Goal: Information Seeking & Learning: Compare options

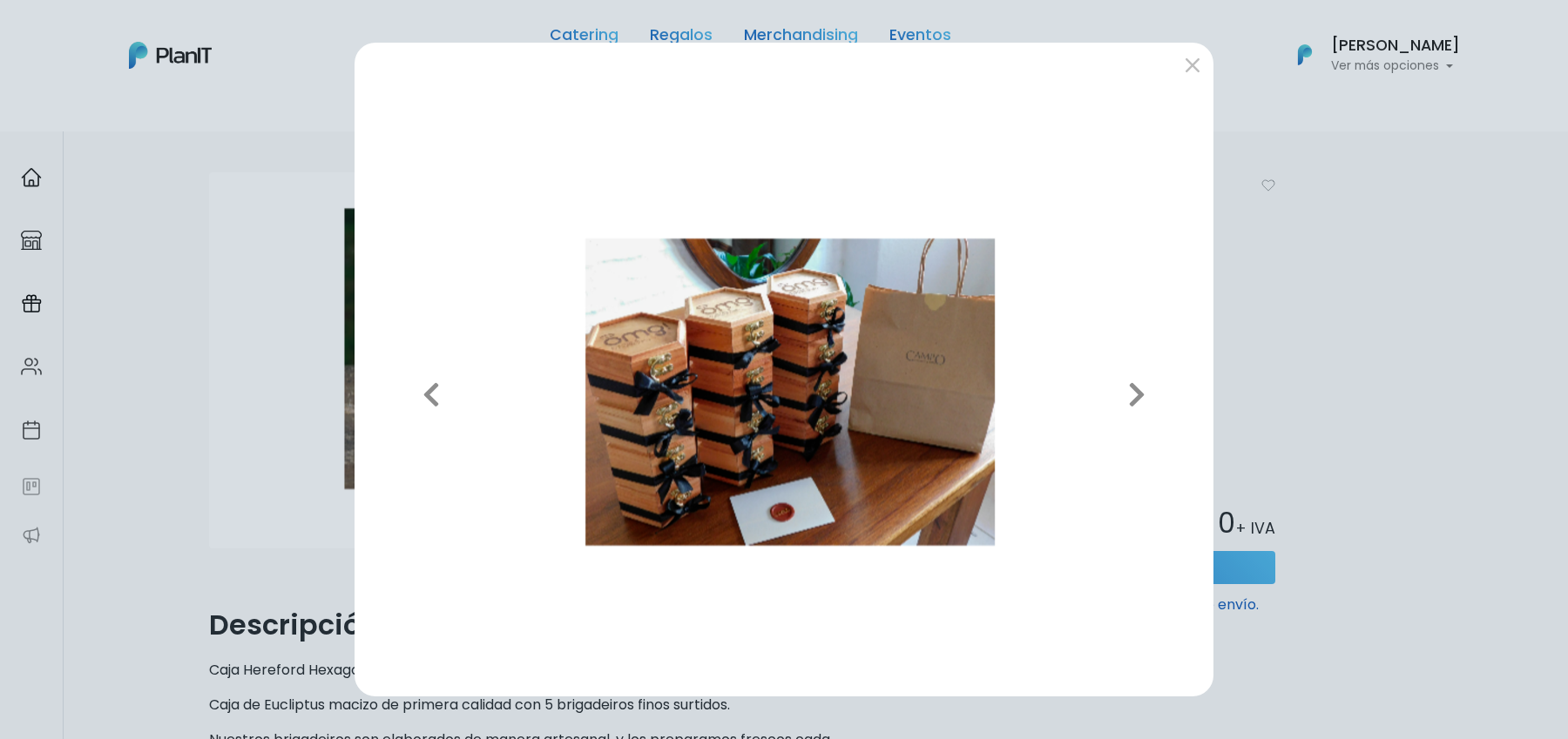
click at [255, 292] on div "Previous Next" at bounding box center [784, 369] width 1568 height 739
click at [329, 344] on div "Previous Next" at bounding box center [784, 369] width 1568 height 739
click at [1188, 77] on button "submit" at bounding box center [1192, 65] width 28 height 28
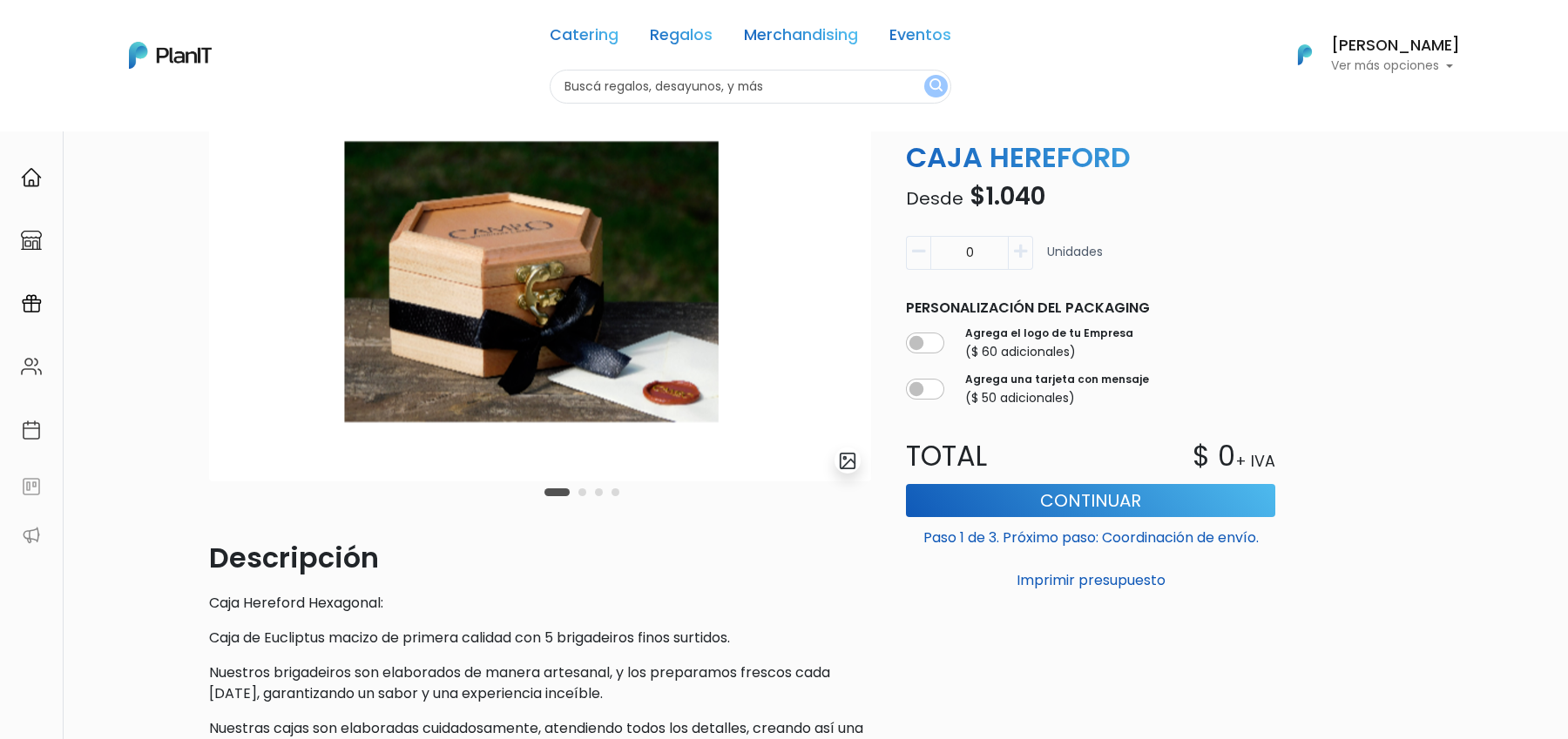
scroll to position [6, 0]
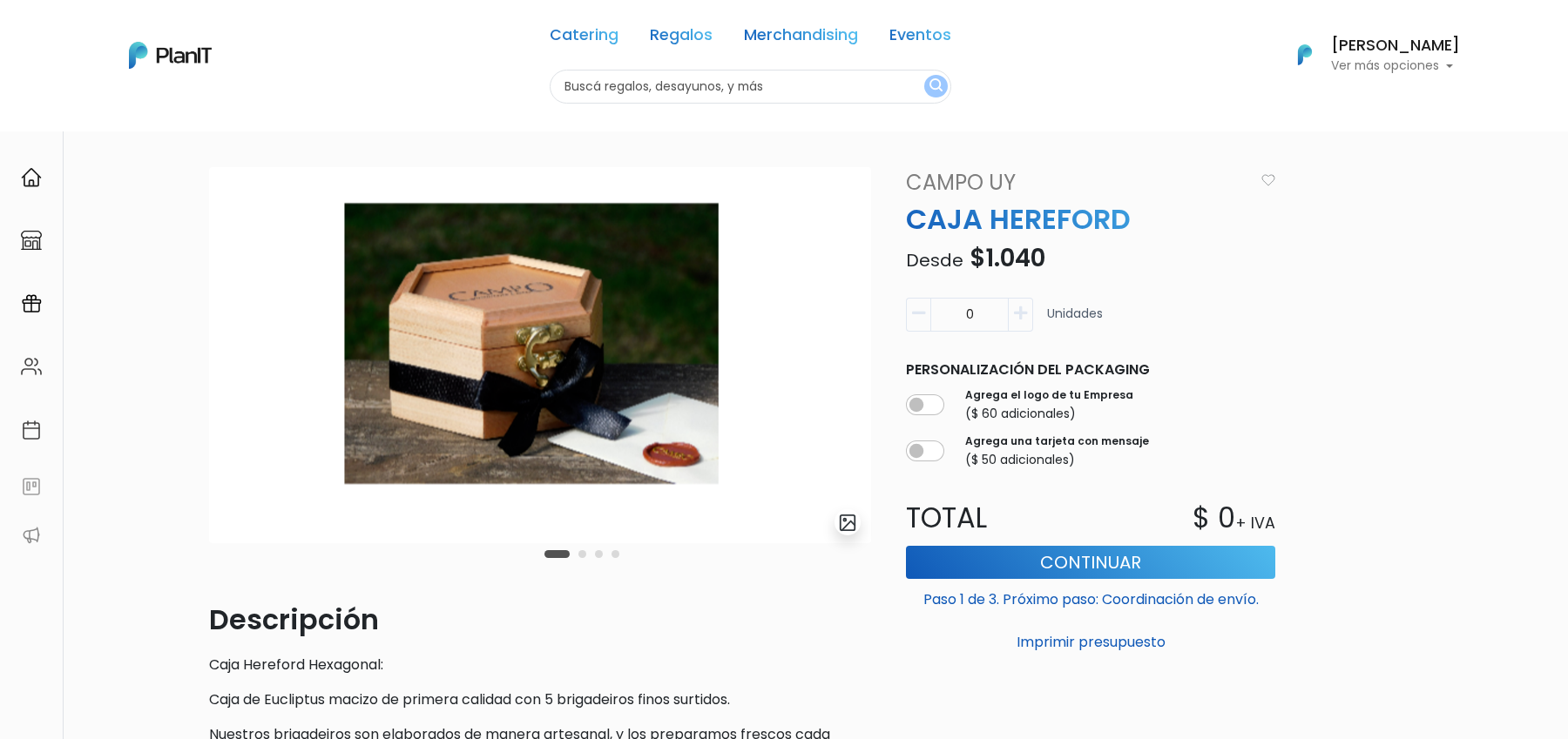
click at [584, 553] on button "Carousel Page 2" at bounding box center [582, 554] width 8 height 8
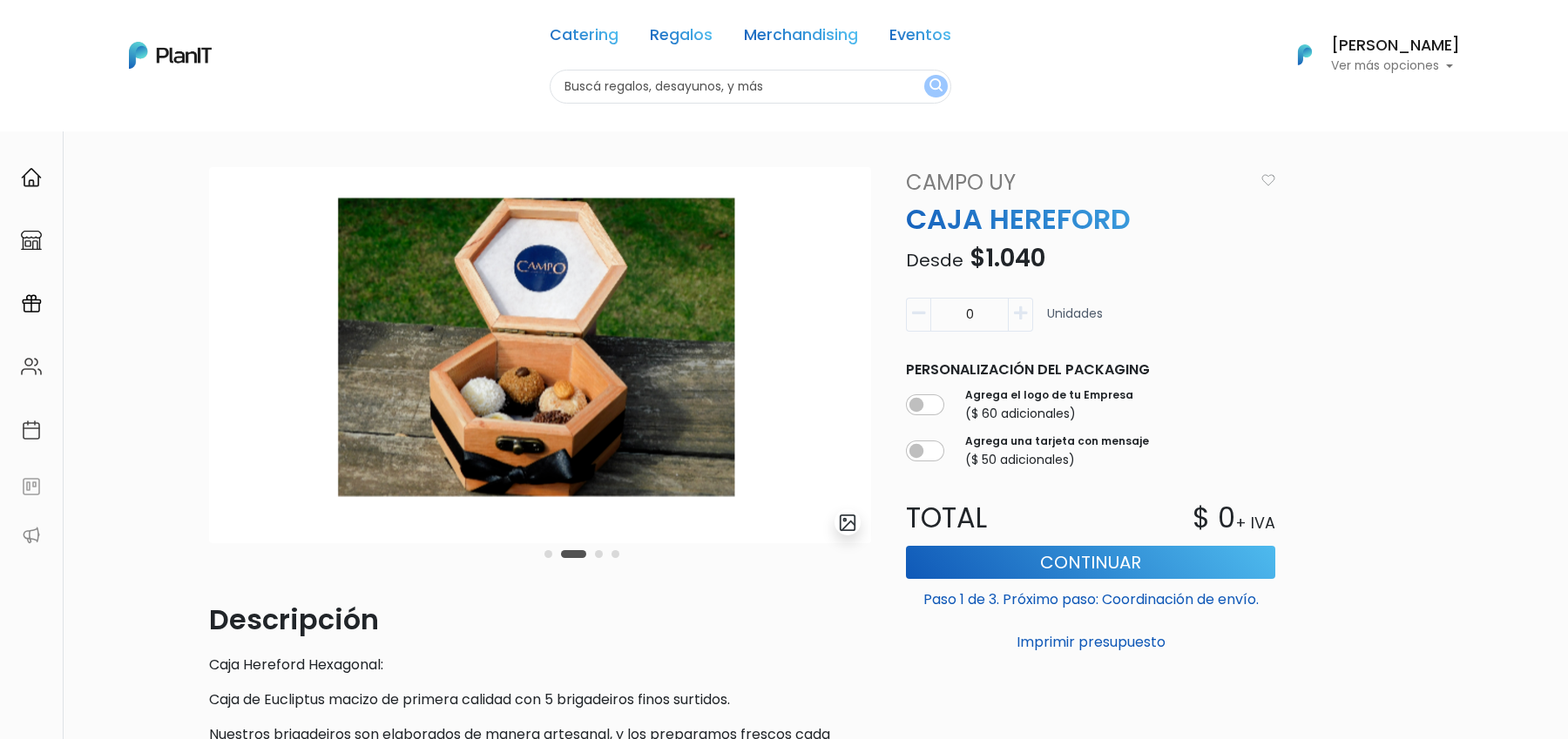
click at [611, 548] on div "Carousel Pagination" at bounding box center [582, 553] width 84 height 21
click at [598, 555] on button "Carousel Page 3" at bounding box center [598, 554] width 8 height 8
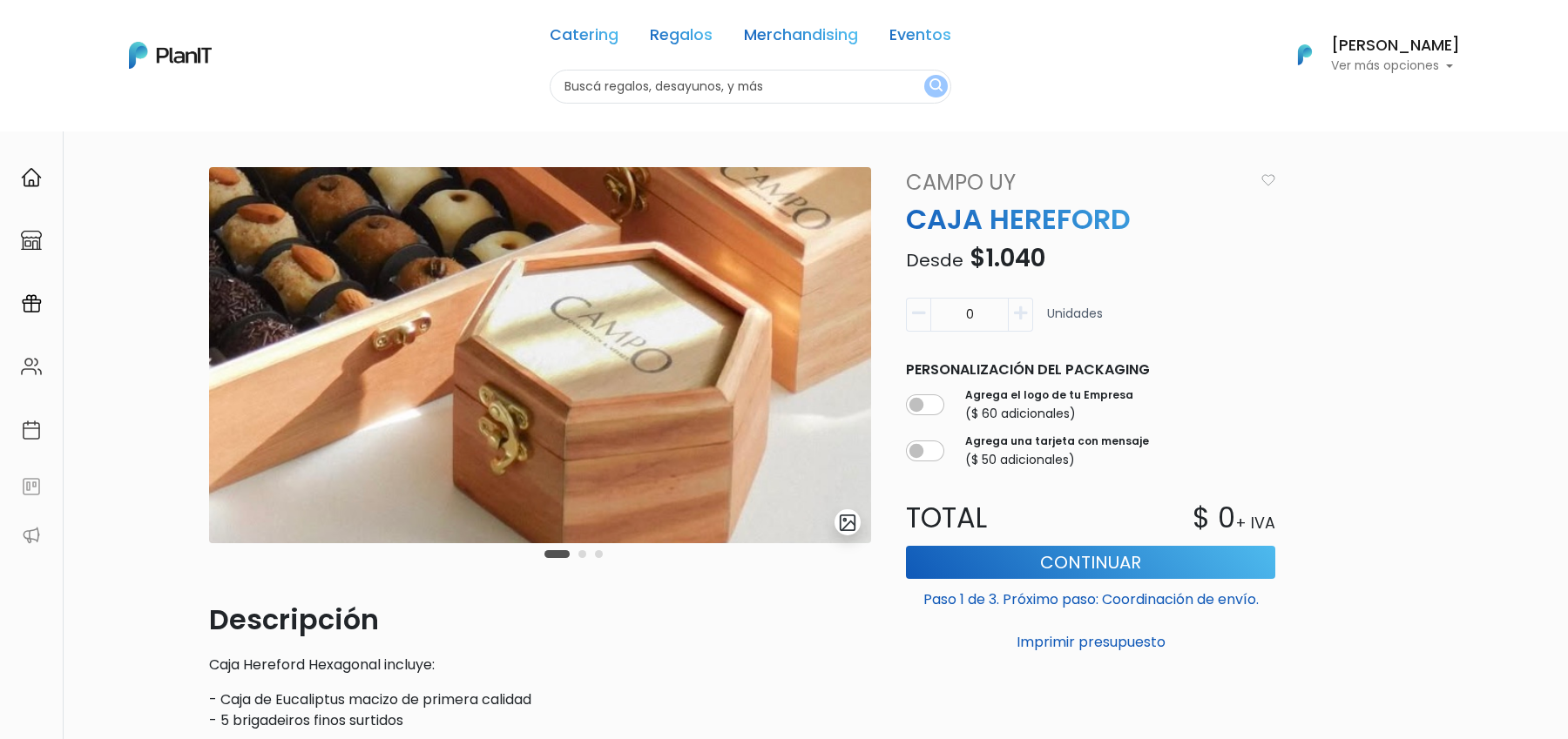
click at [582, 551] on button "Carousel Page 2" at bounding box center [582, 554] width 8 height 8
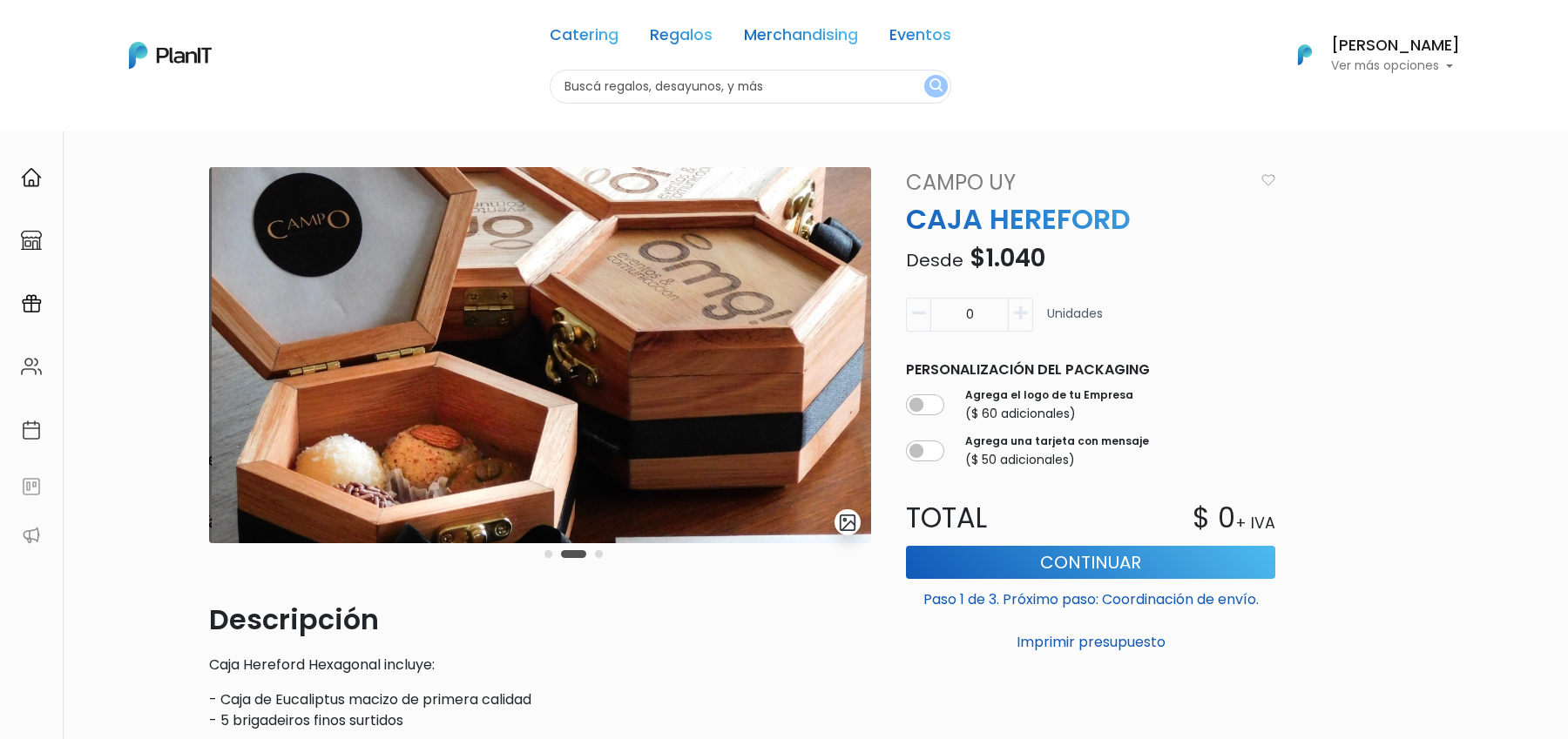
click at [614, 553] on div "slide 3 of 3" at bounding box center [539, 383] width 662 height 432
click at [601, 555] on button "Carousel Page 3" at bounding box center [598, 554] width 8 height 8
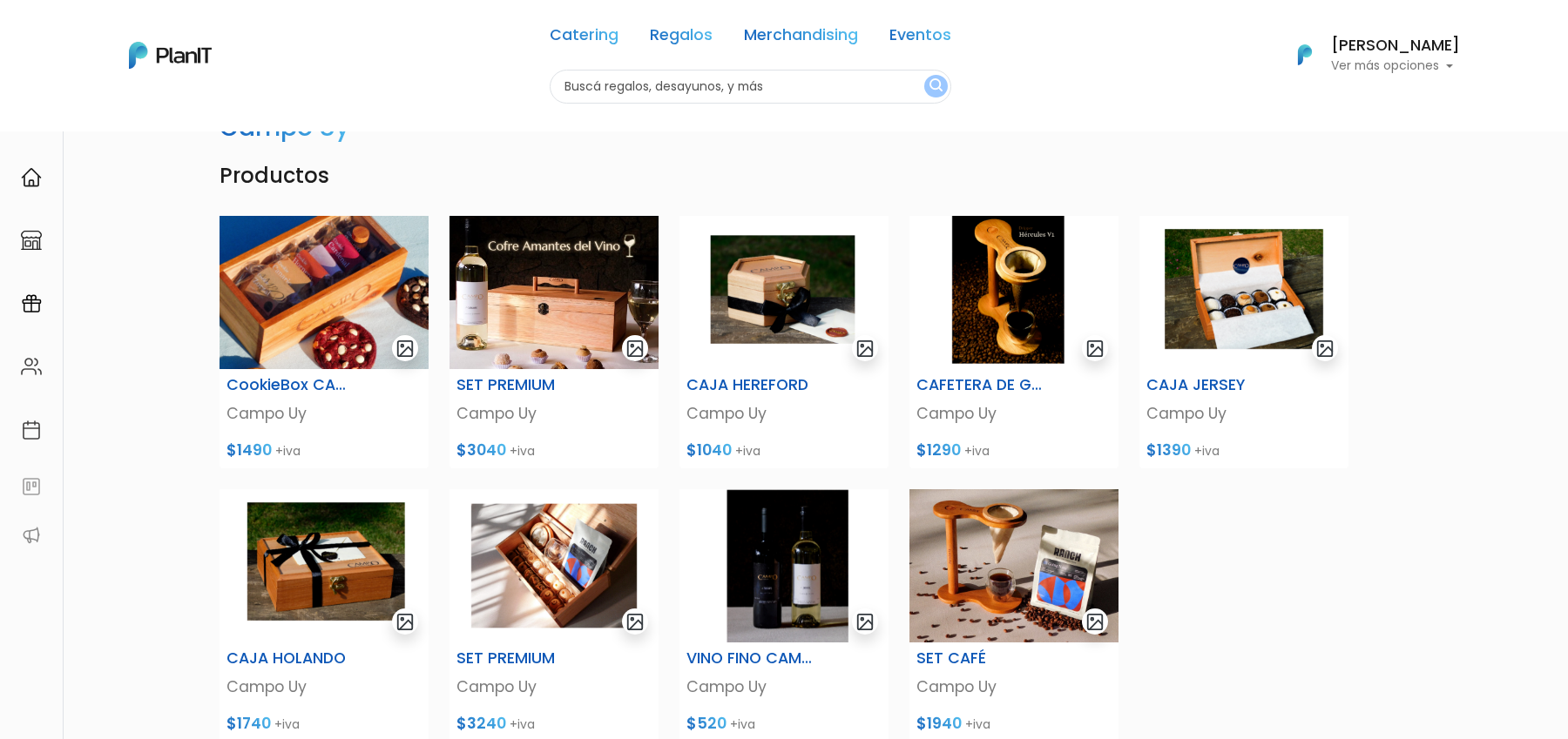
scroll to position [59, 0]
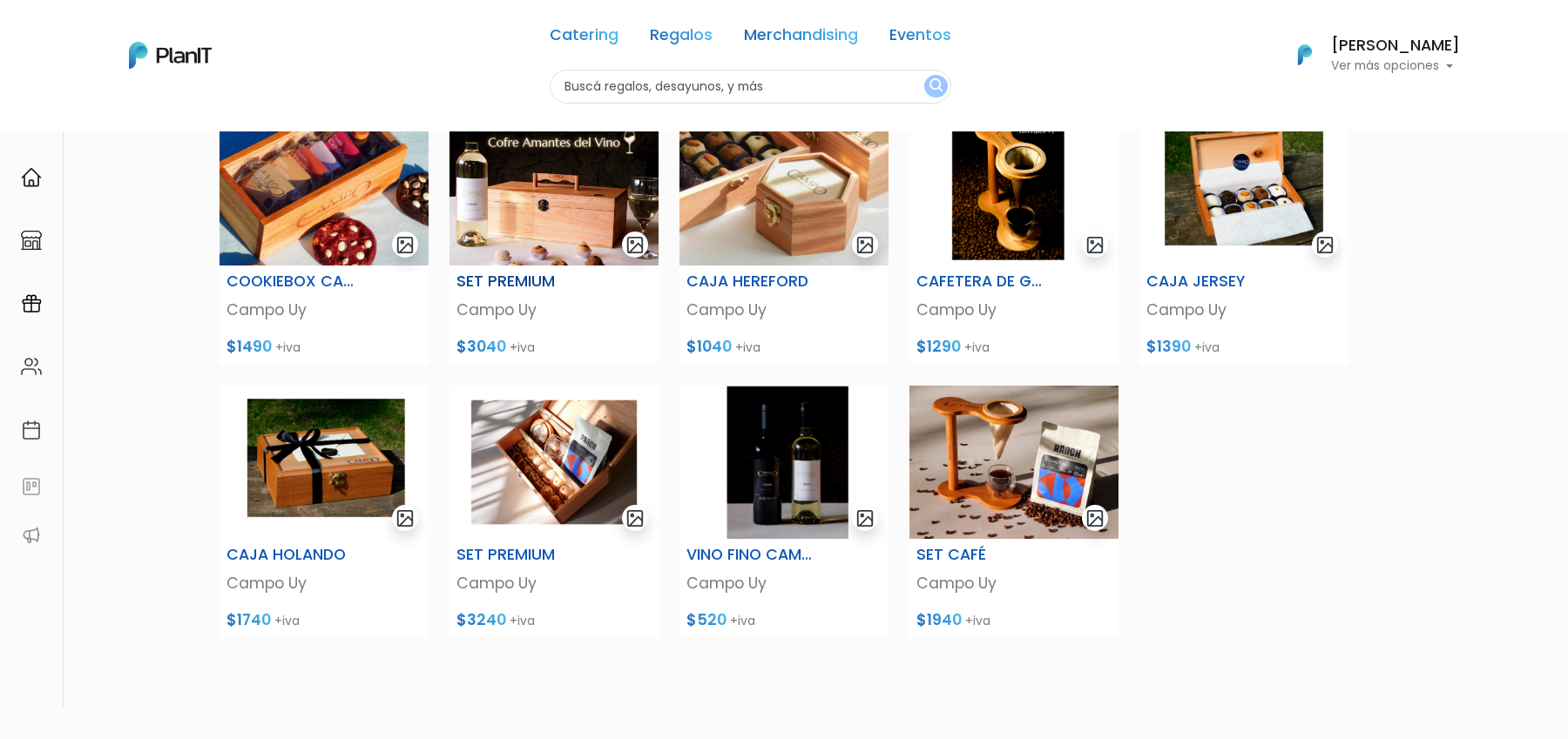
scroll to position [162, 0]
click at [683, 35] on link "Regalos" at bounding box center [681, 38] width 63 height 21
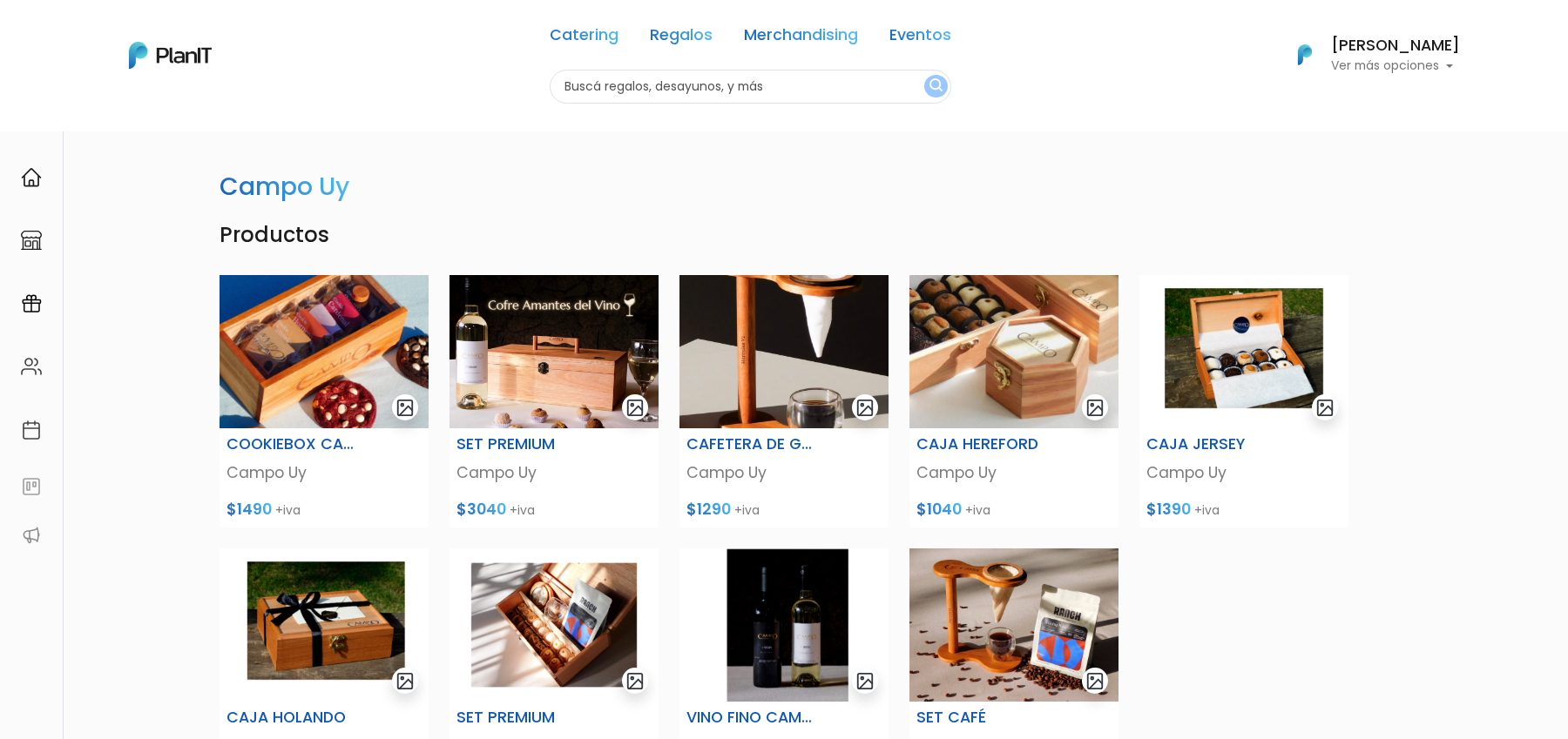
click at [1300, 484] on div "Productos COOKIEBOX CAMPO Campo Uy $1490 +iva SET PREMIUM Campo Uy $3040 +iva C…" at bounding box center [784, 567] width 1150 height 690
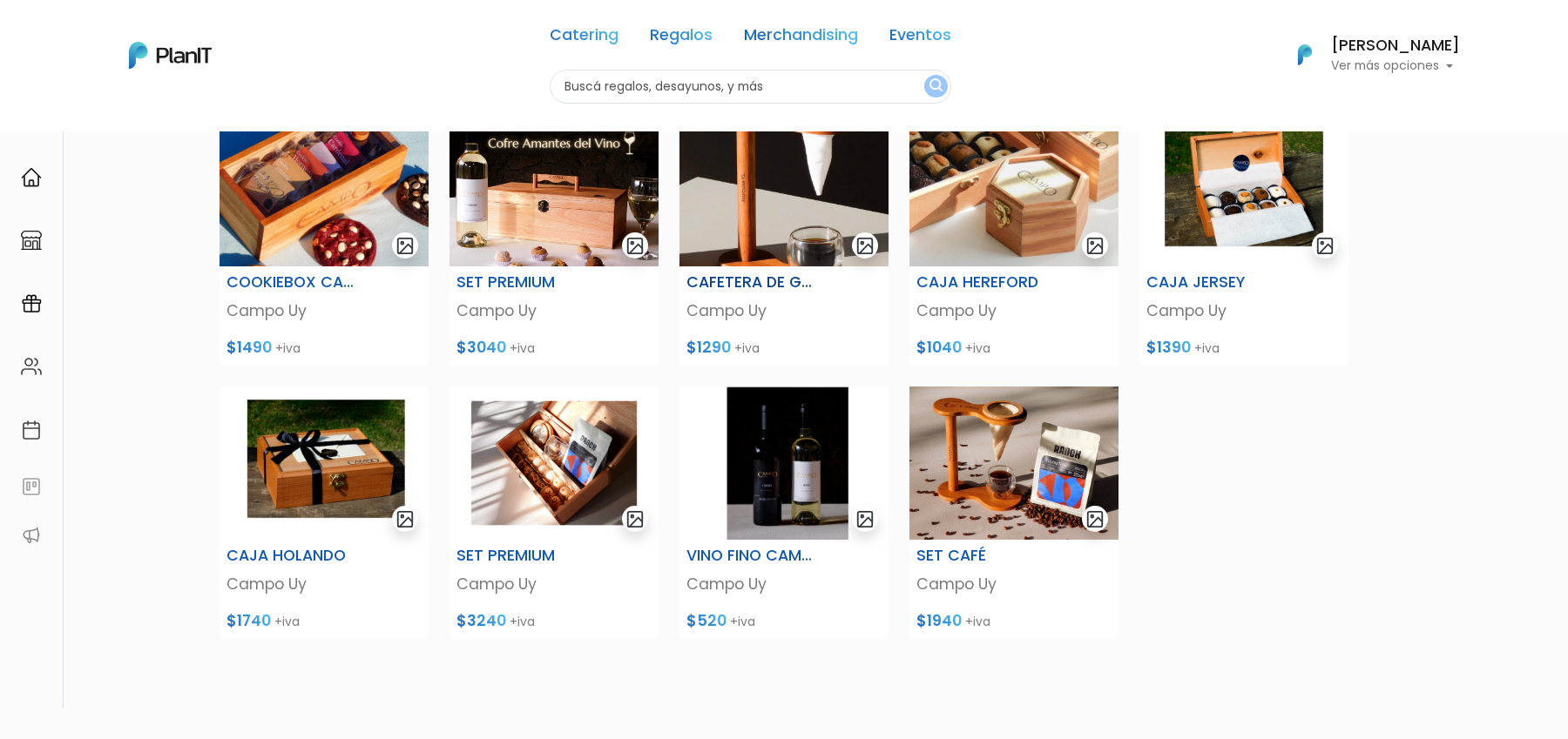
click at [869, 255] on img "submit" at bounding box center [864, 245] width 20 height 20
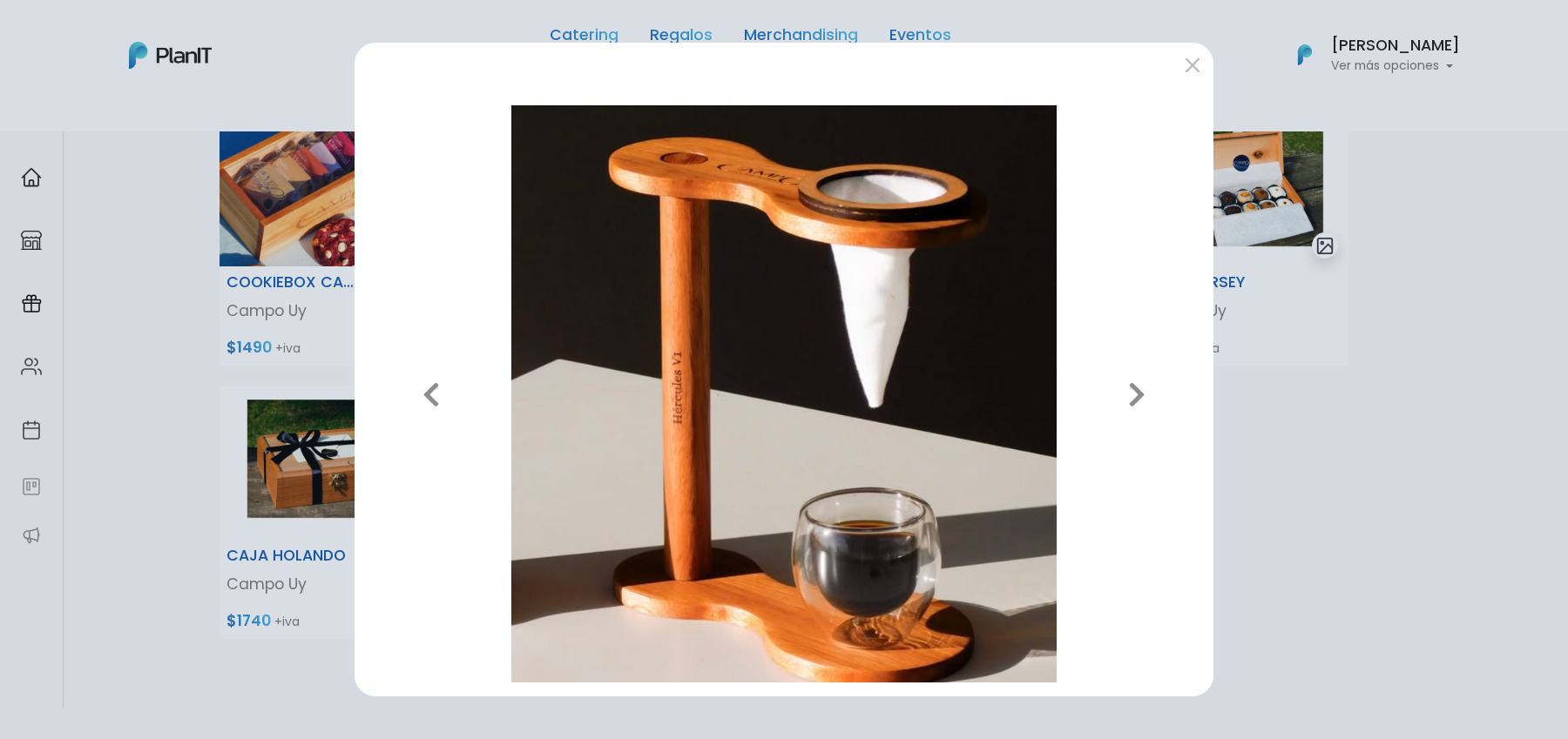
click at [1183, 80] on div at bounding box center [784, 67] width 859 height 49
click at [1194, 74] on button "submit" at bounding box center [1192, 65] width 28 height 28
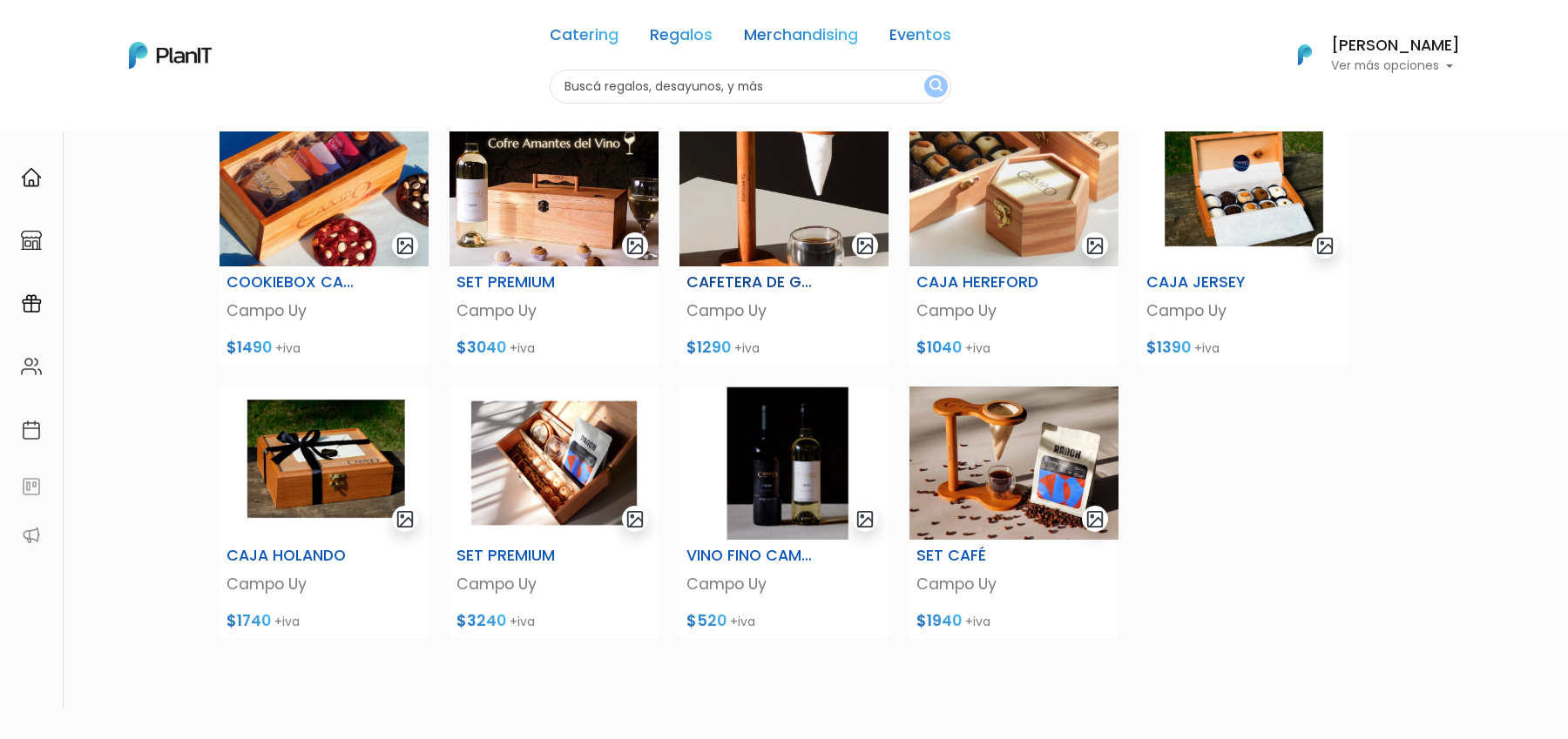
click at [730, 191] on img at bounding box center [784, 190] width 209 height 153
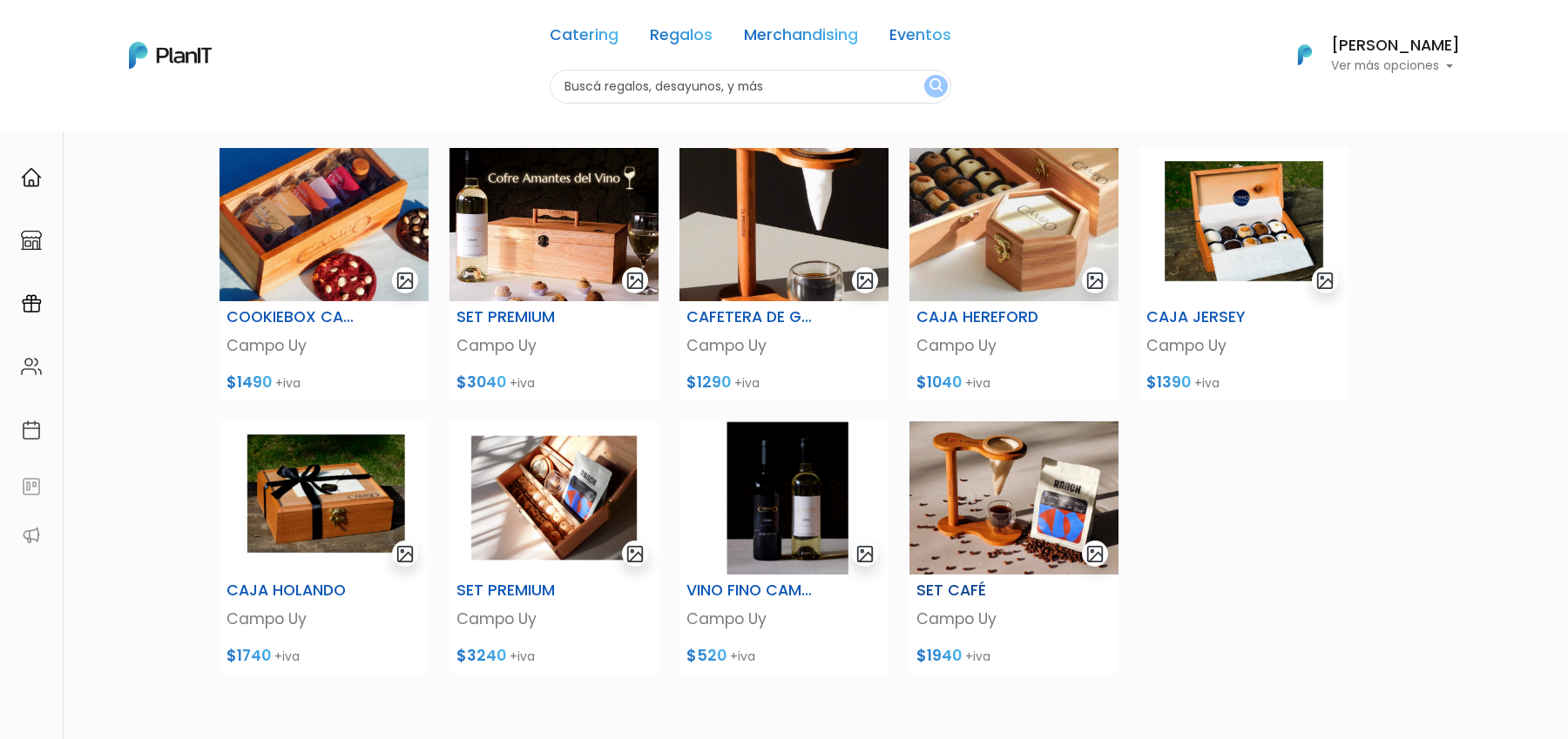
scroll to position [114, 0]
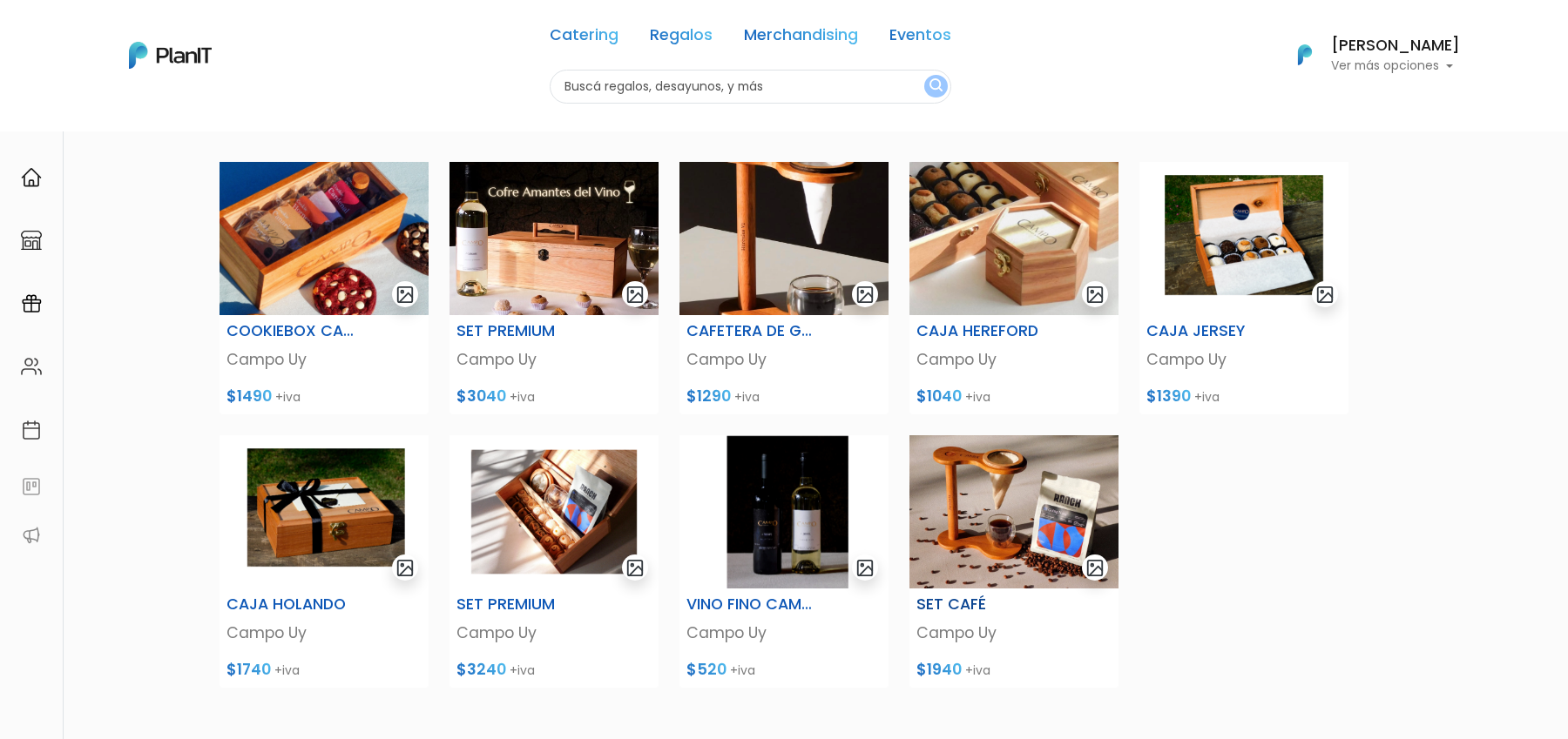
click at [1057, 536] on img at bounding box center [1014, 512] width 209 height 153
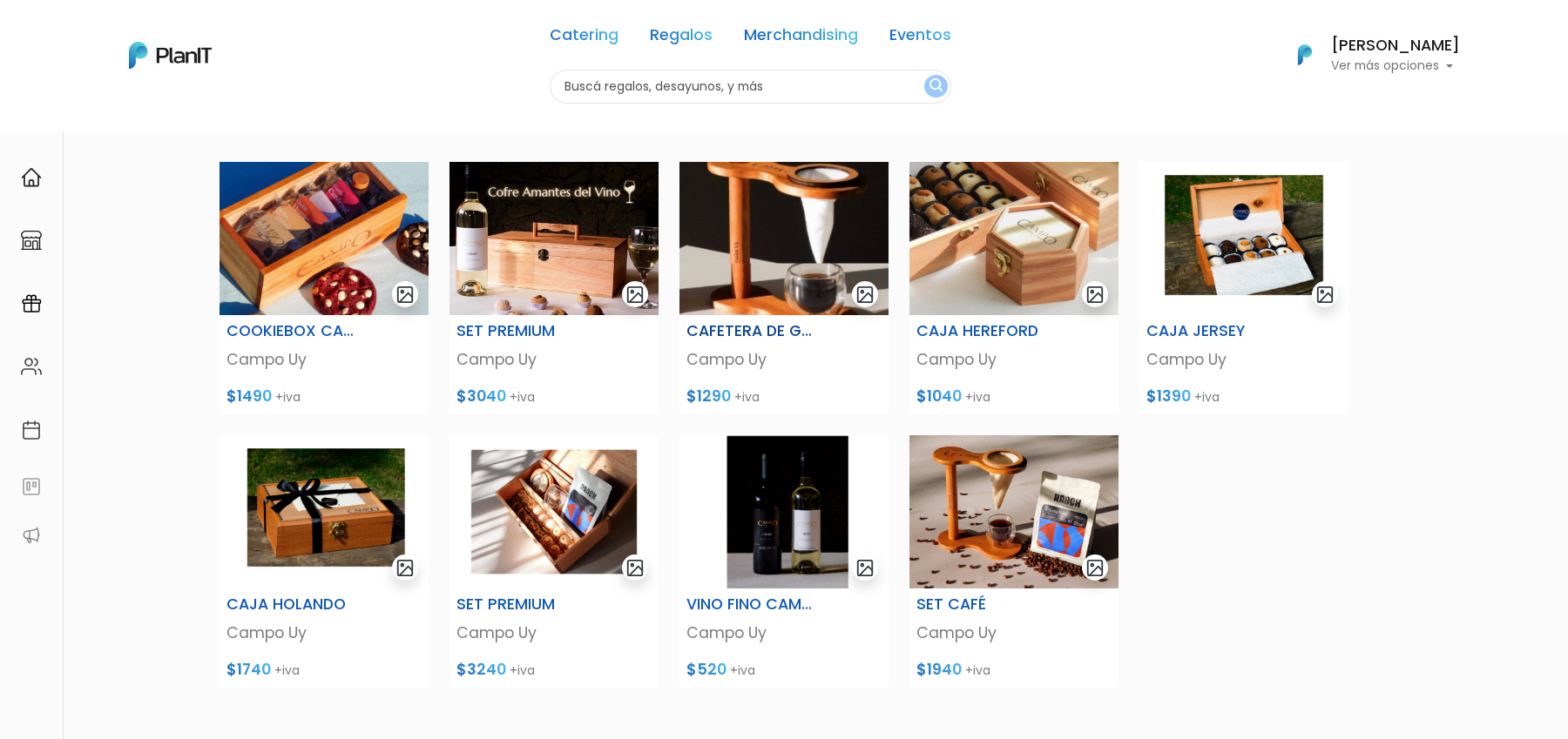
click at [833, 286] on img at bounding box center [784, 238] width 209 height 153
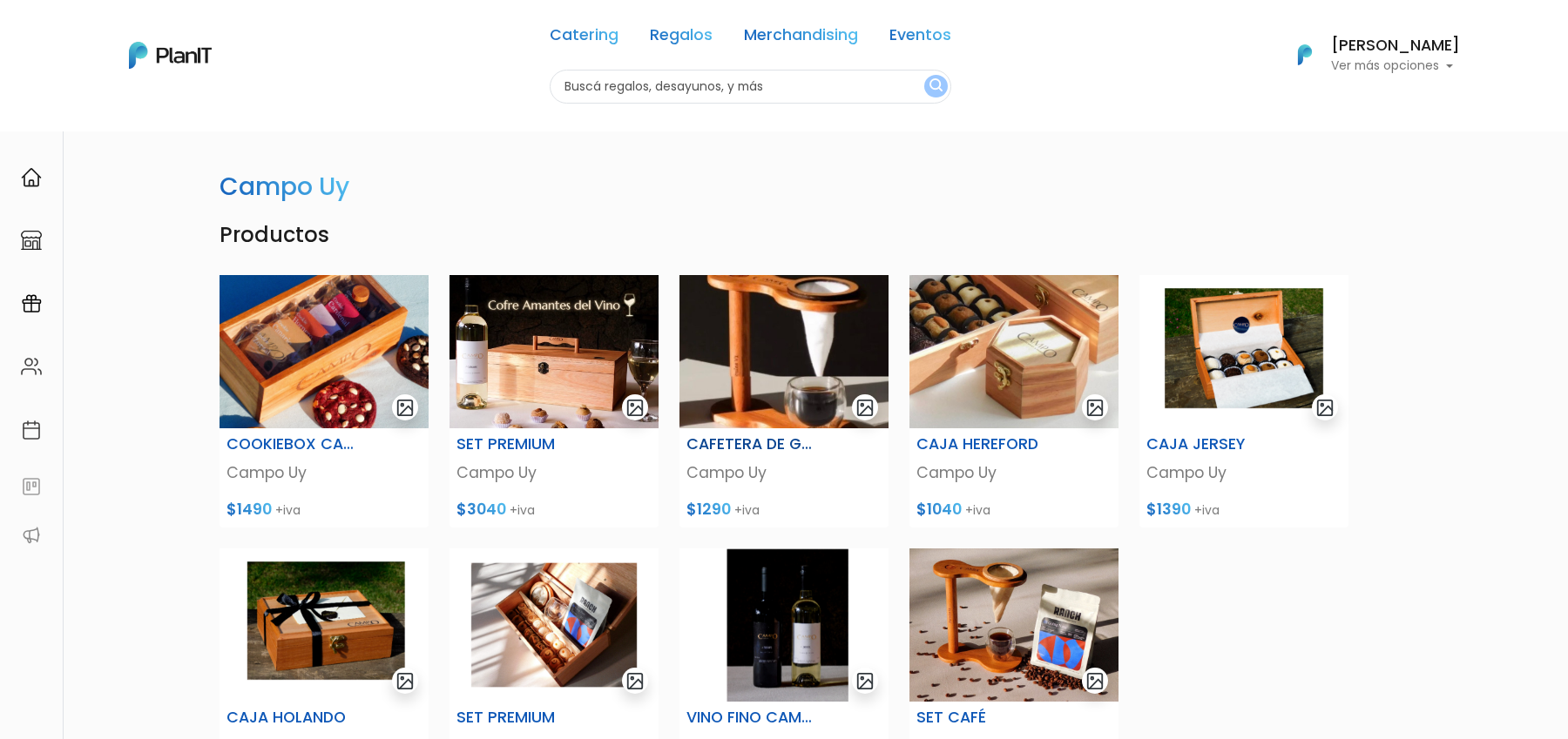
scroll to position [114, 0]
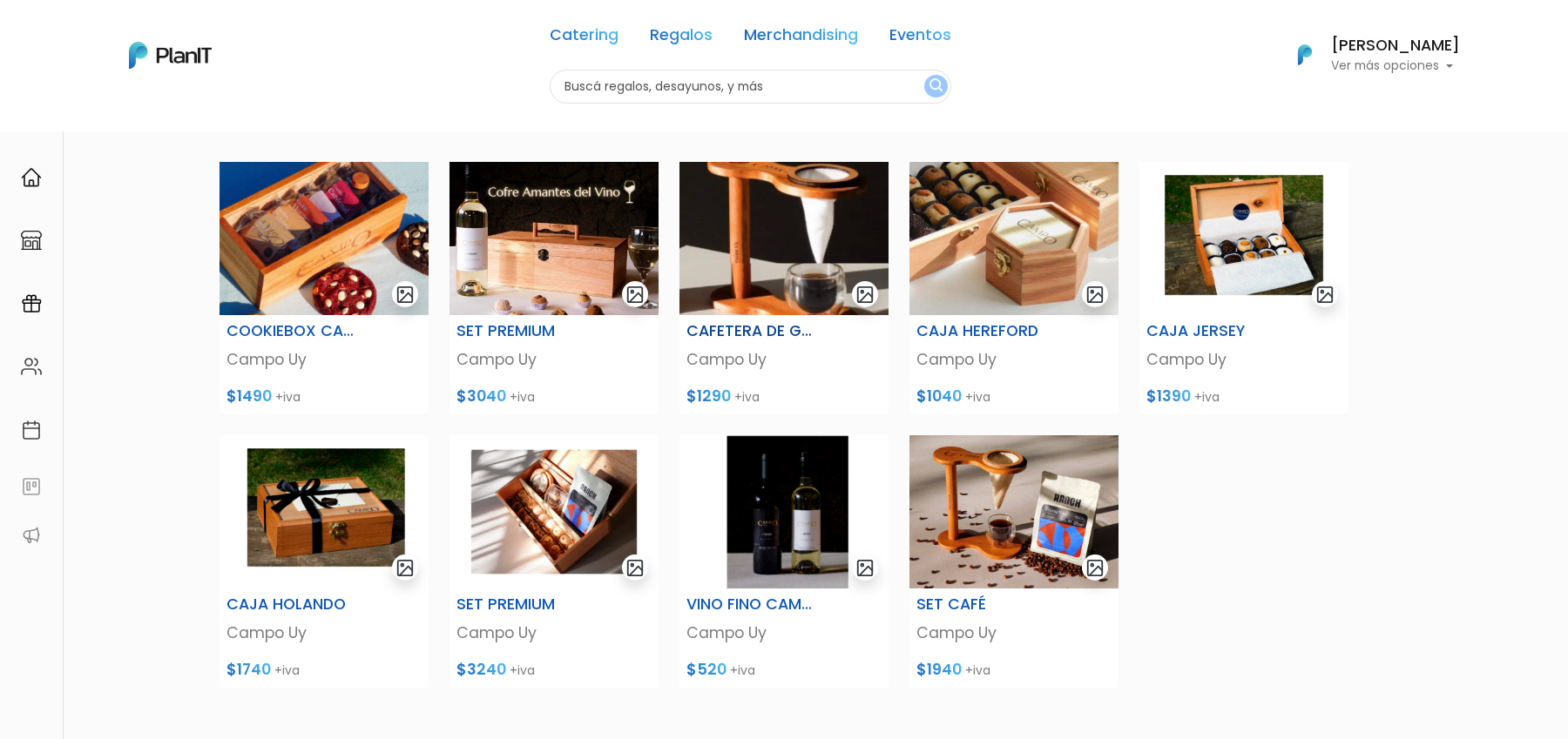
click at [805, 224] on img at bounding box center [784, 238] width 209 height 153
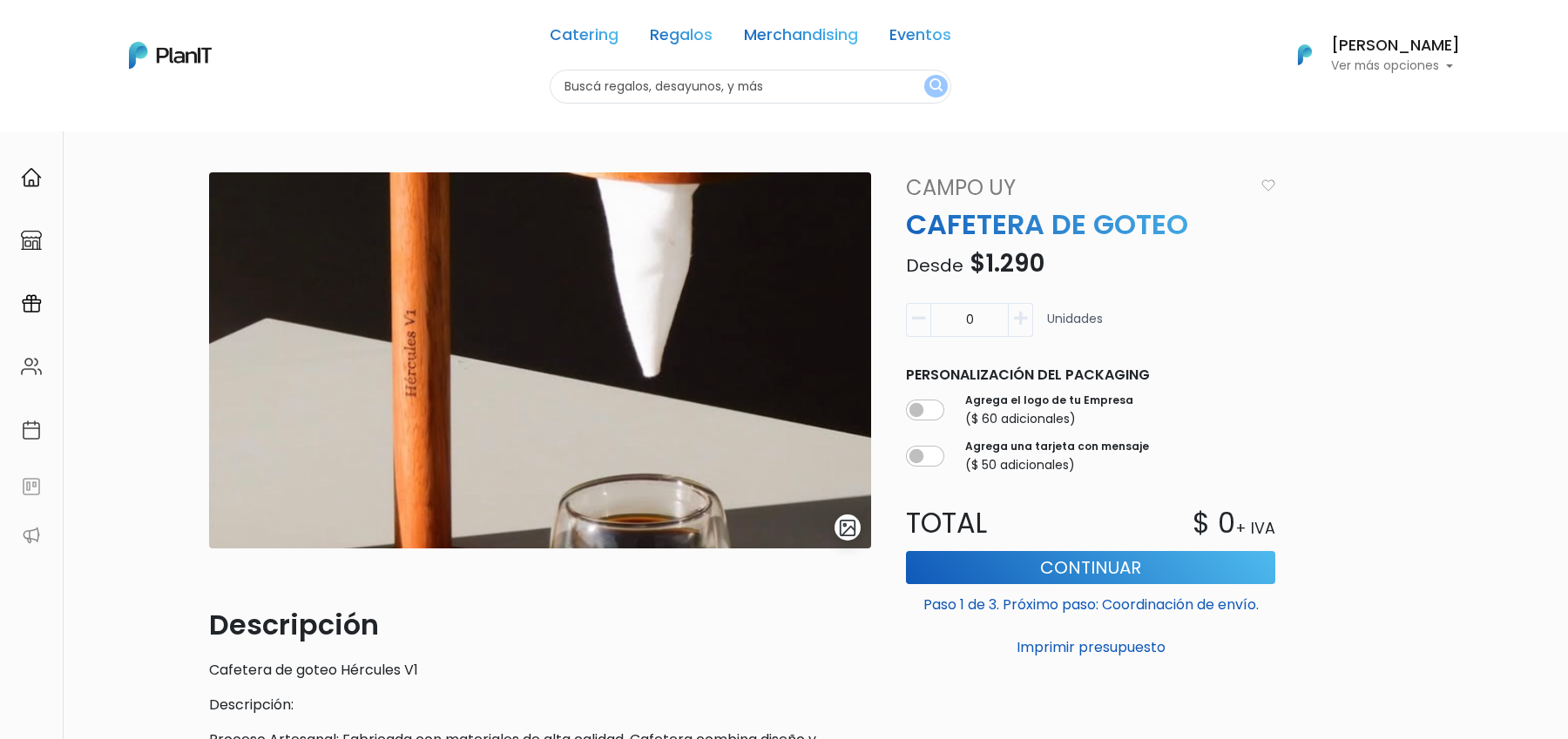
click at [859, 531] on button "submit" at bounding box center [847, 528] width 26 height 26
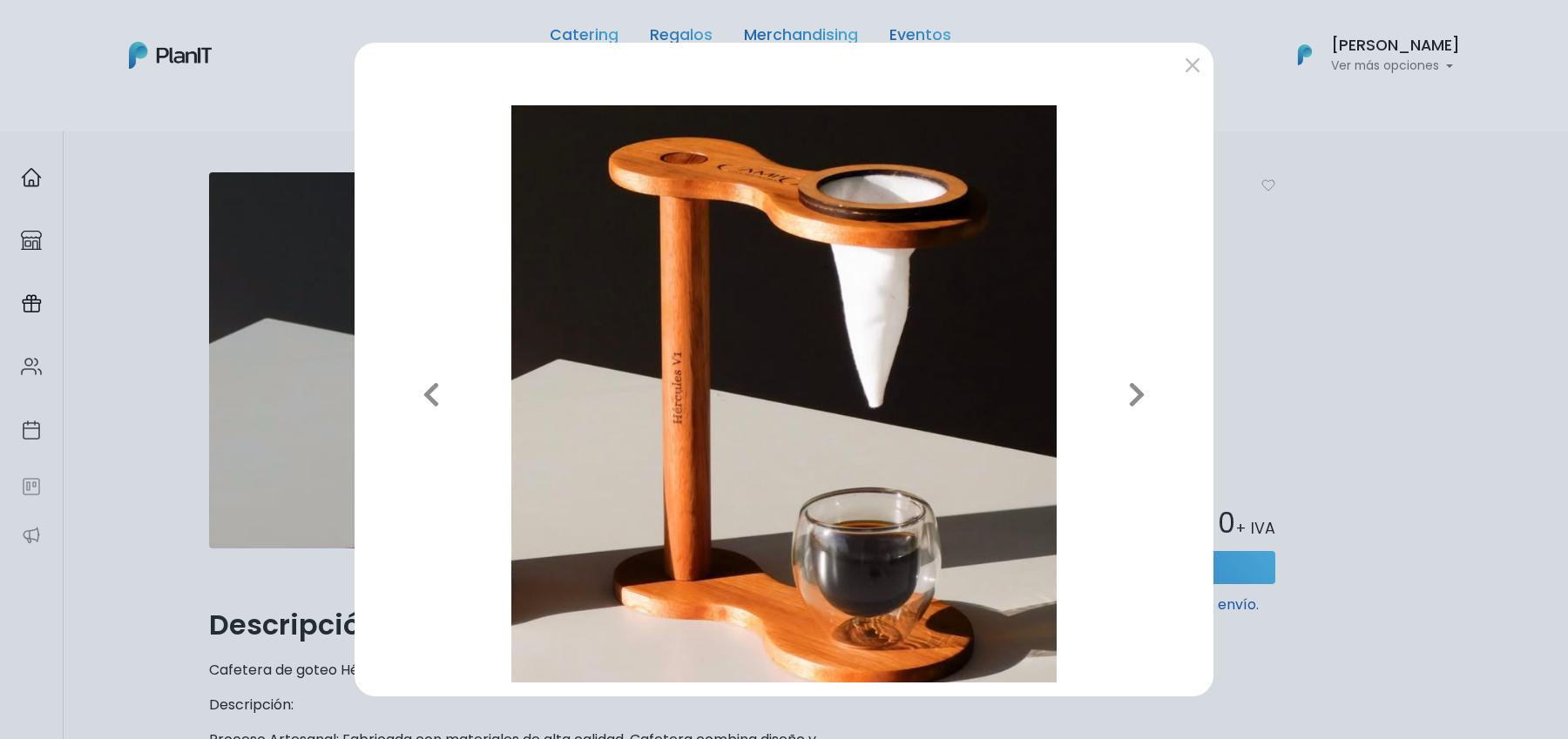
click at [1364, 417] on div "Previous Next" at bounding box center [784, 369] width 1568 height 739
click at [1197, 45] on div at bounding box center [784, 67] width 859 height 49
click at [1197, 76] on button "submit" at bounding box center [1192, 65] width 28 height 28
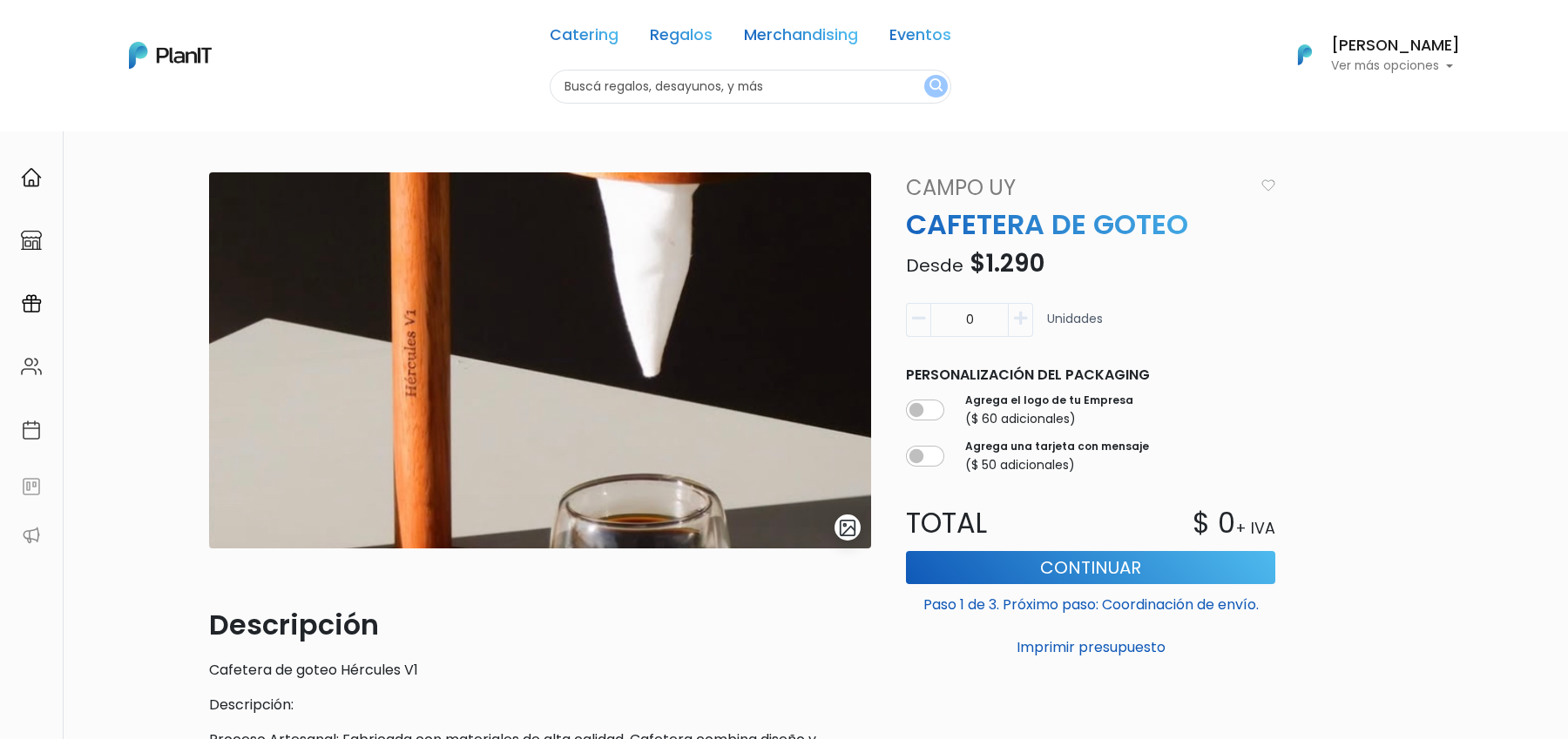
click at [1321, 328] on div "slide 1 of 1 Descripción Cafetera de goteo Hércules V1 Descripción: Proceso Art…" at bounding box center [784, 591] width 1171 height 836
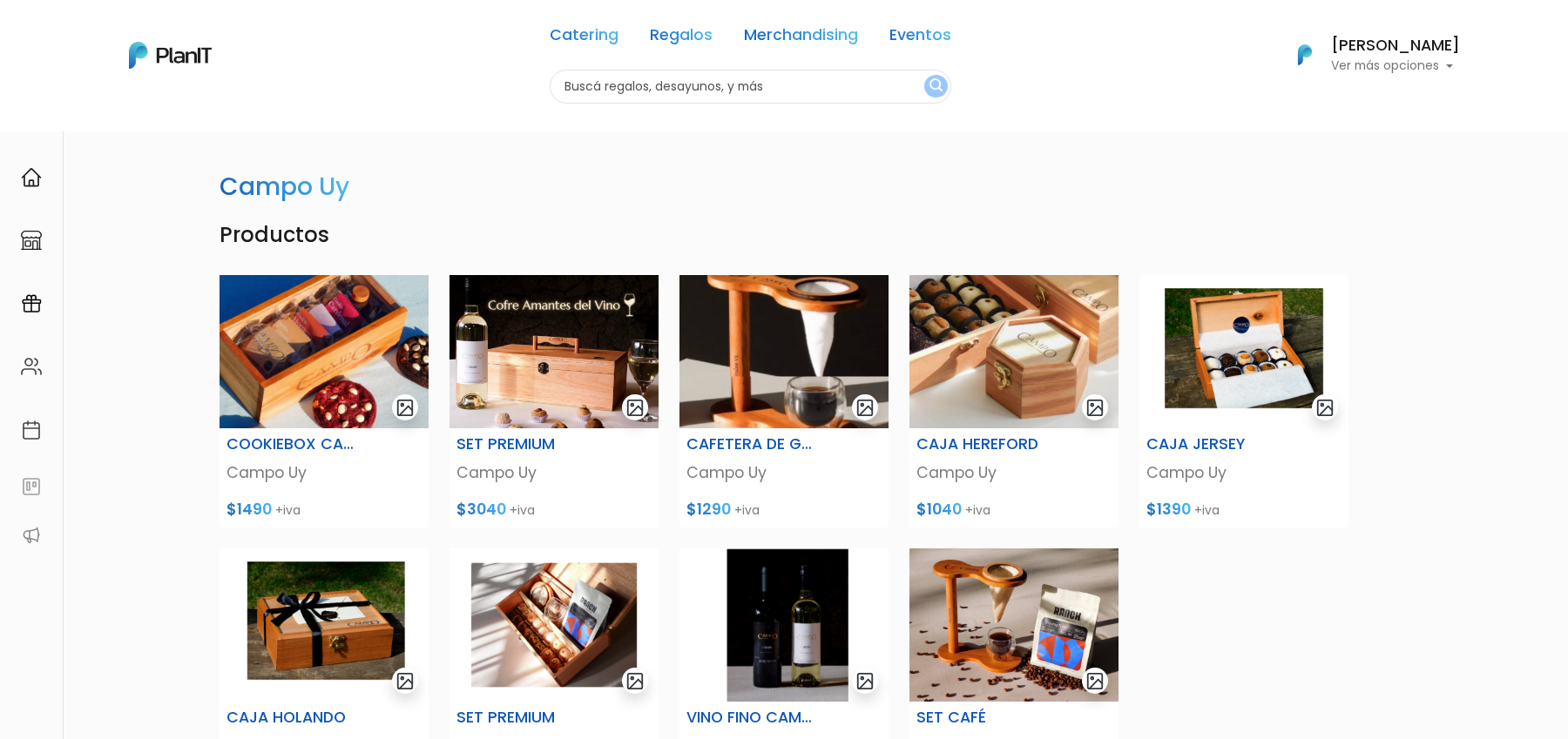
scroll to position [114, 0]
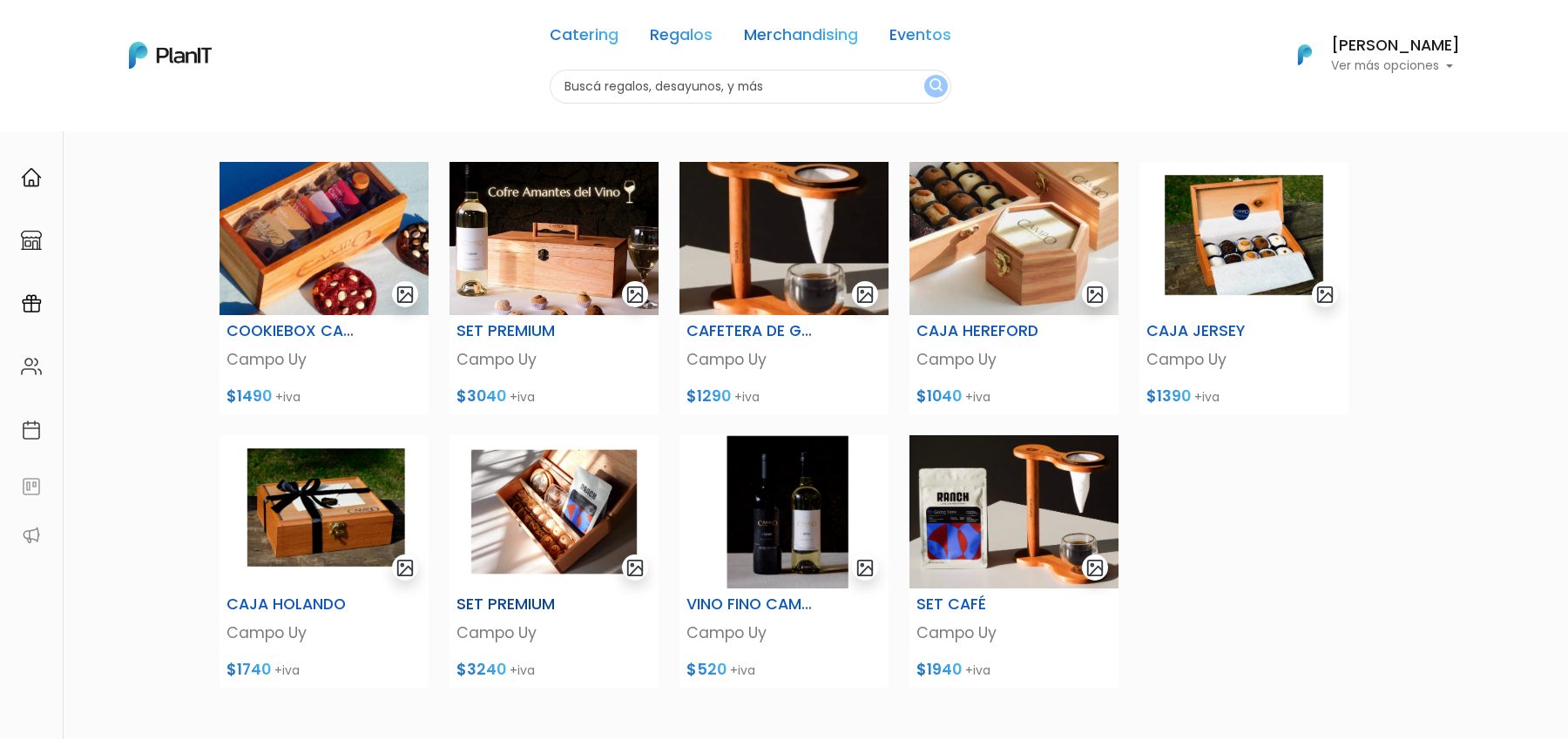
click at [571, 531] on img at bounding box center [553, 512] width 209 height 153
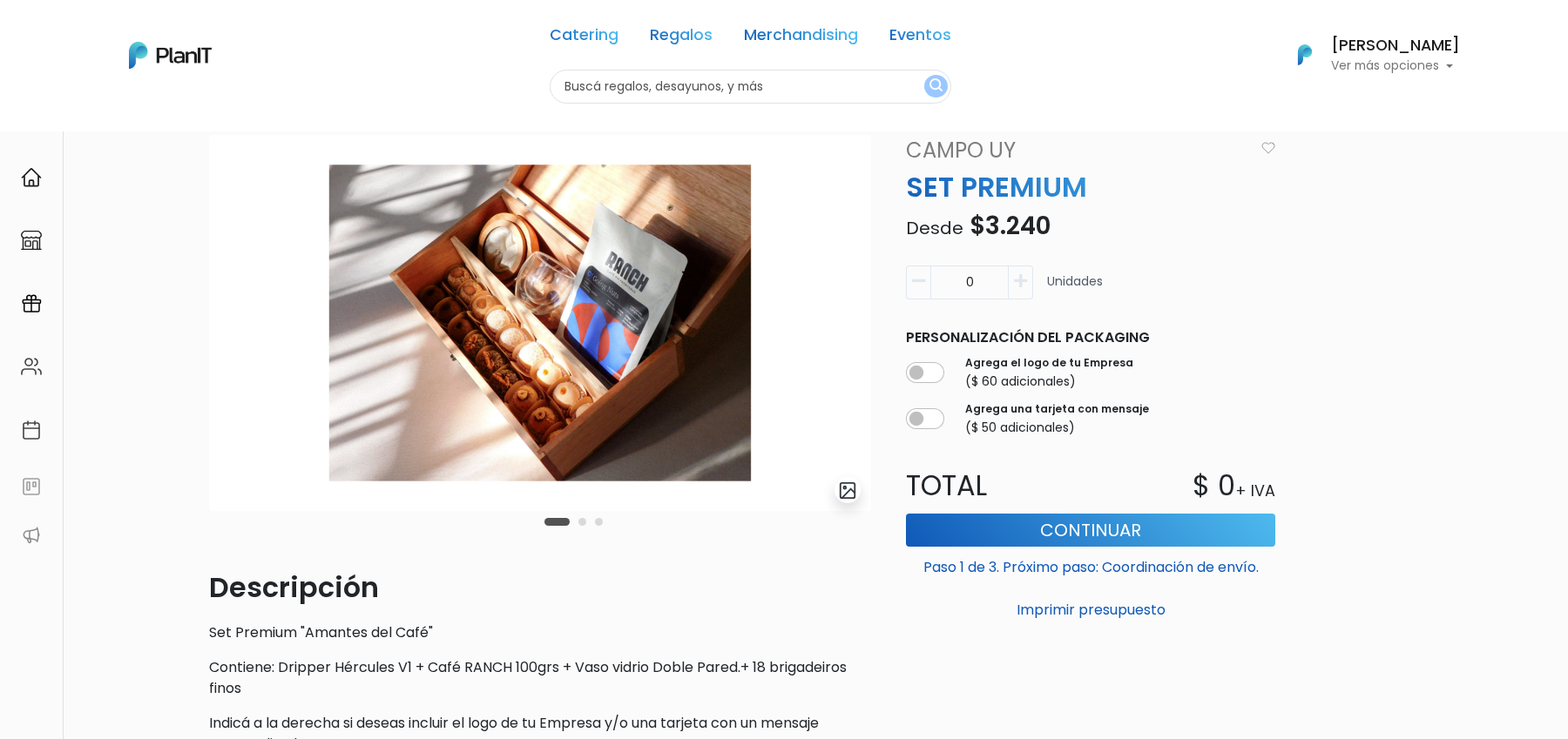
scroll to position [37, 0]
click at [584, 525] on button "Carousel Page 2" at bounding box center [582, 523] width 8 height 8
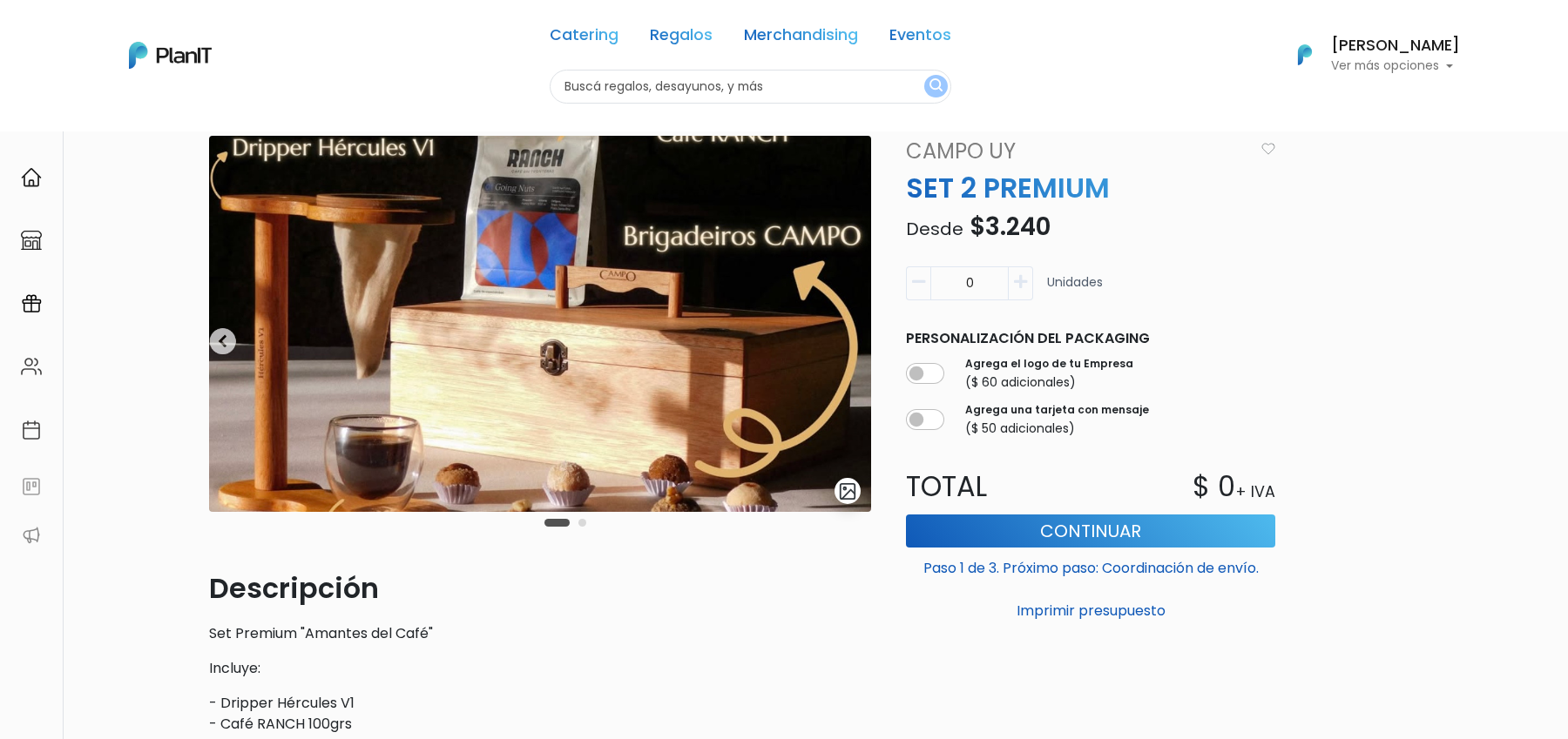
click at [583, 525] on button "Carousel Page 2" at bounding box center [582, 523] width 8 height 8
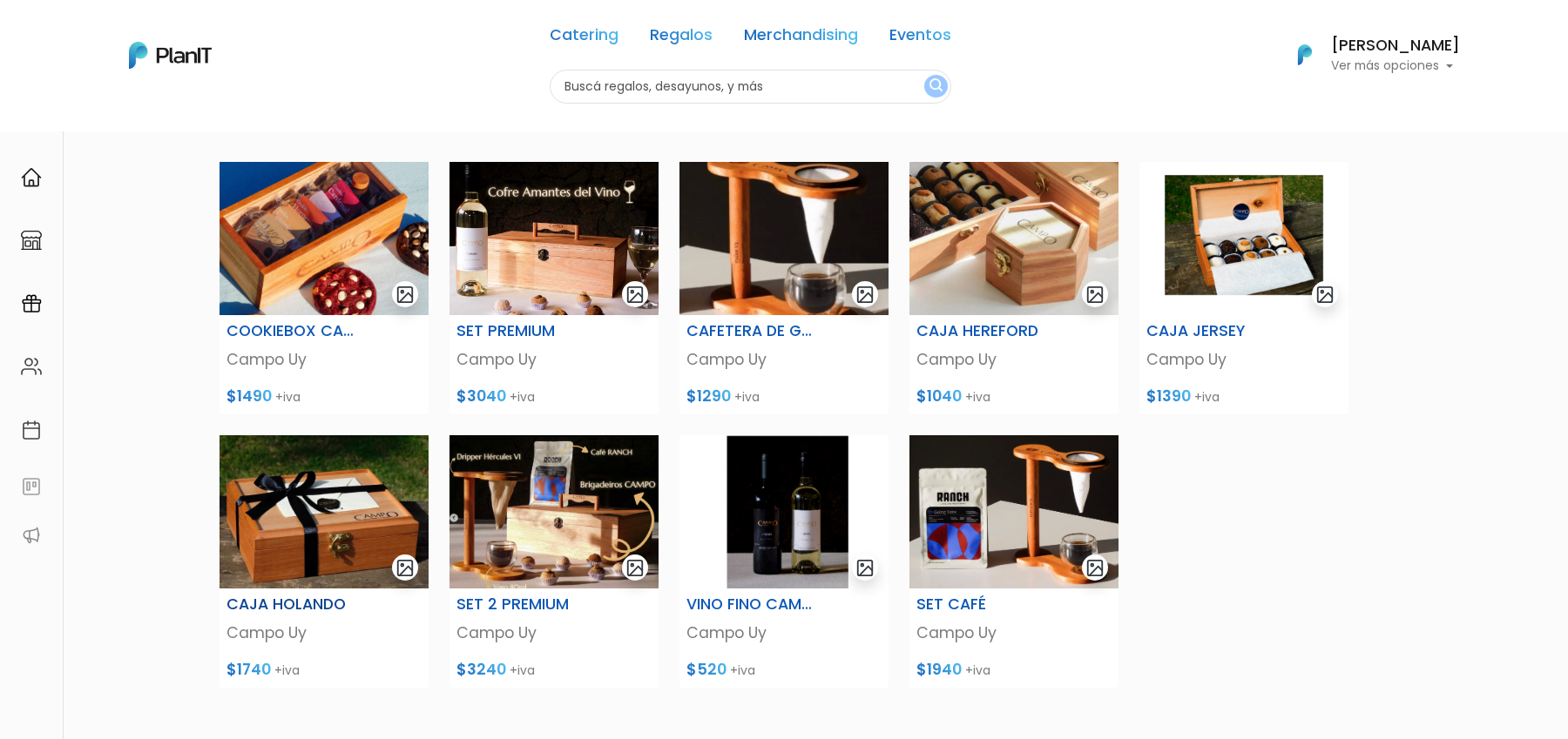
click at [324, 511] on img at bounding box center [324, 512] width 209 height 153
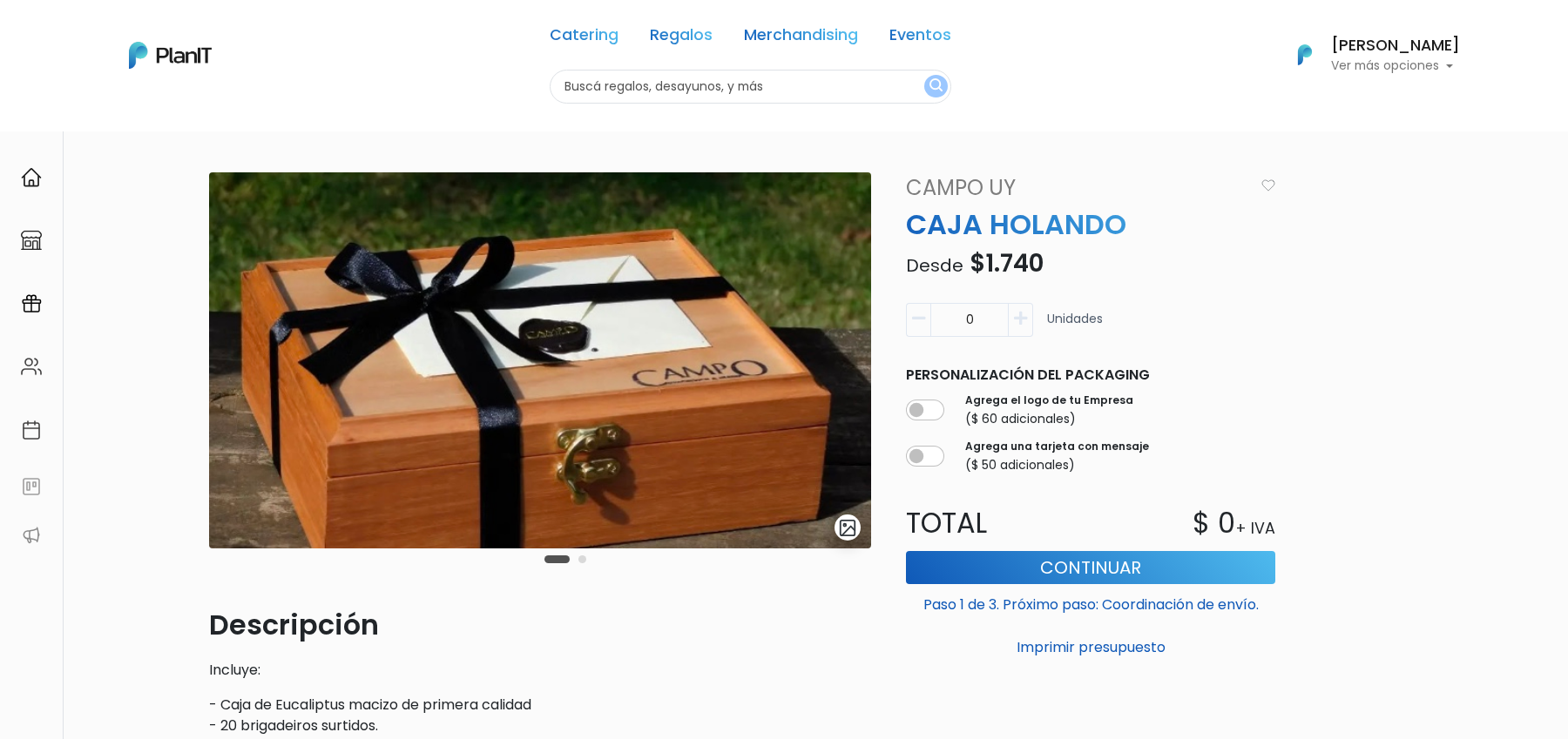
click at [585, 563] on div "Carousel Pagination" at bounding box center [566, 559] width 51 height 21
click at [585, 560] on button "Carousel Page 2" at bounding box center [582, 559] width 8 height 8
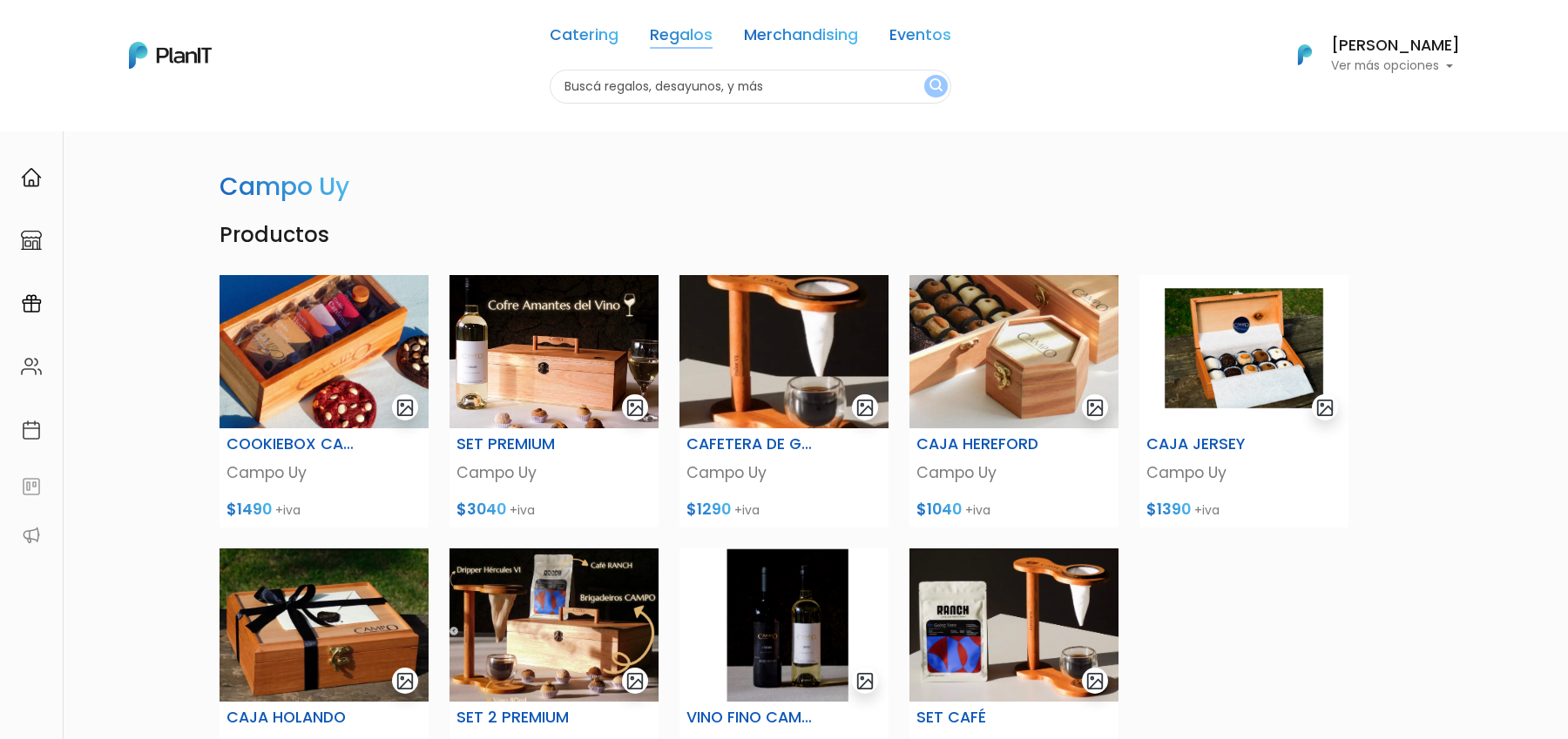
click at [693, 28] on link "Regalos" at bounding box center [681, 38] width 63 height 21
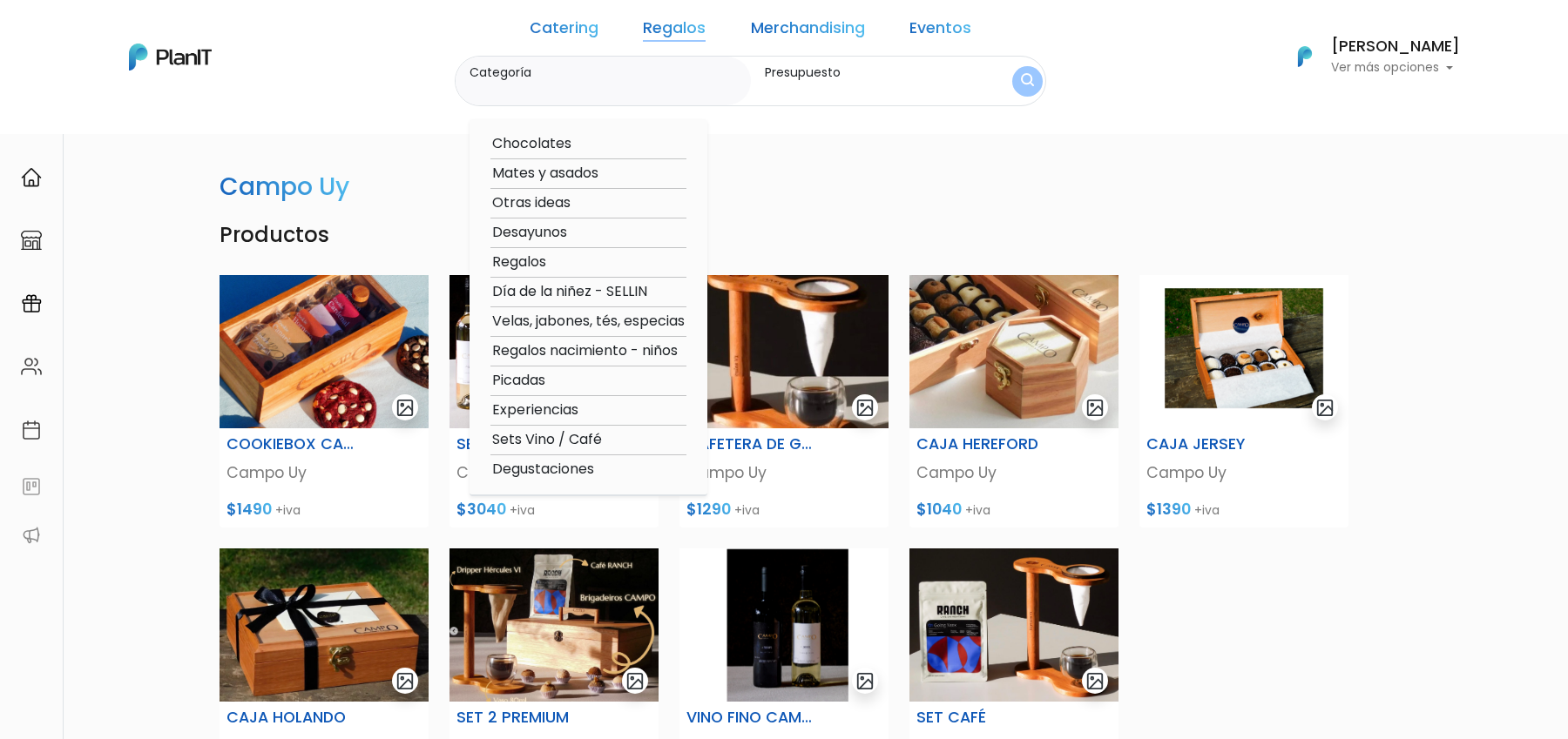
click at [586, 439] on option "Sets Vino / Café" at bounding box center [588, 439] width 196 height 22
type input "Sets Vino / Café"
type input "$0 - $1000"
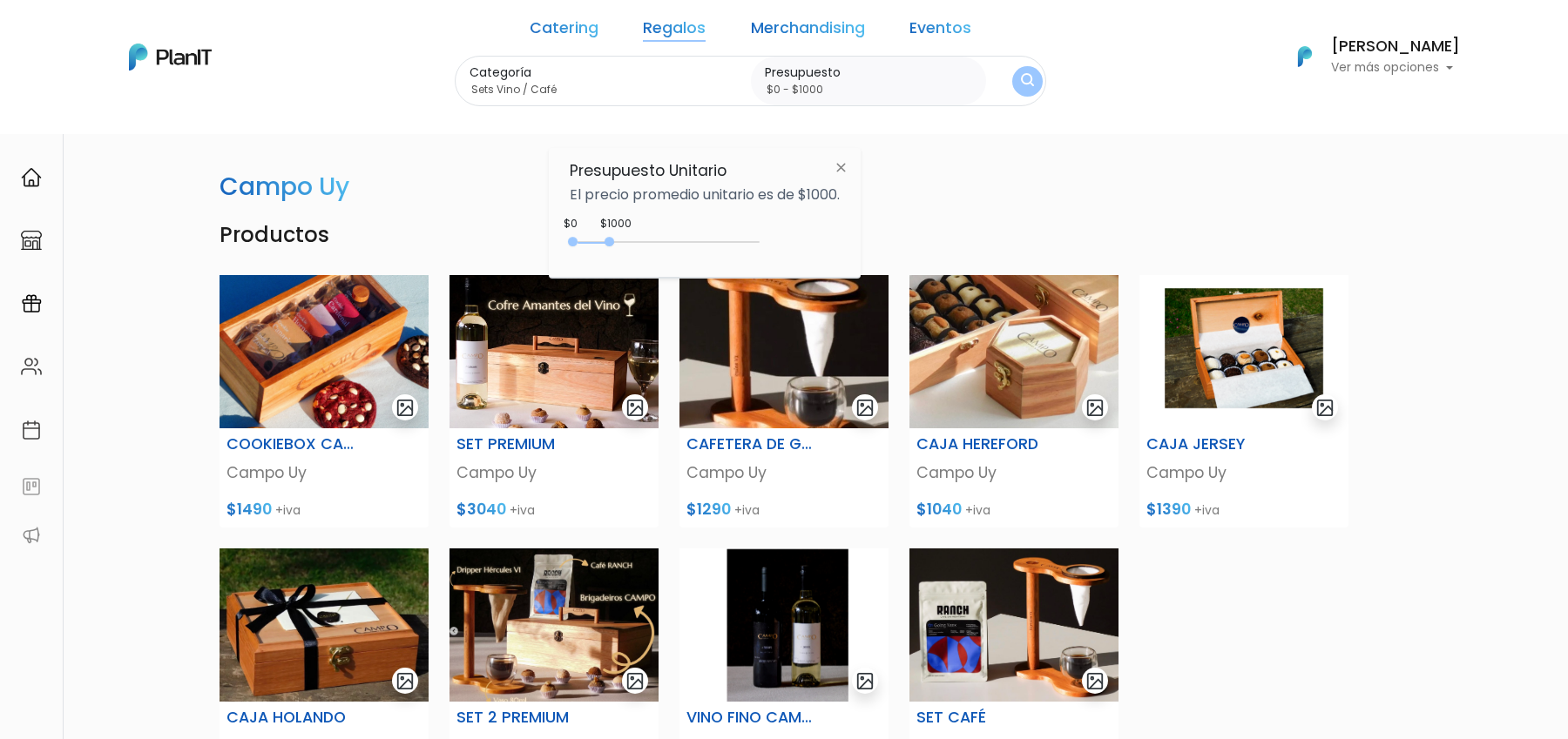
click at [748, 241] on div "0 : 1000 0 1000" at bounding box center [668, 245] width 183 height 18
click at [1020, 78] on img "submit" at bounding box center [1027, 82] width 13 height 17
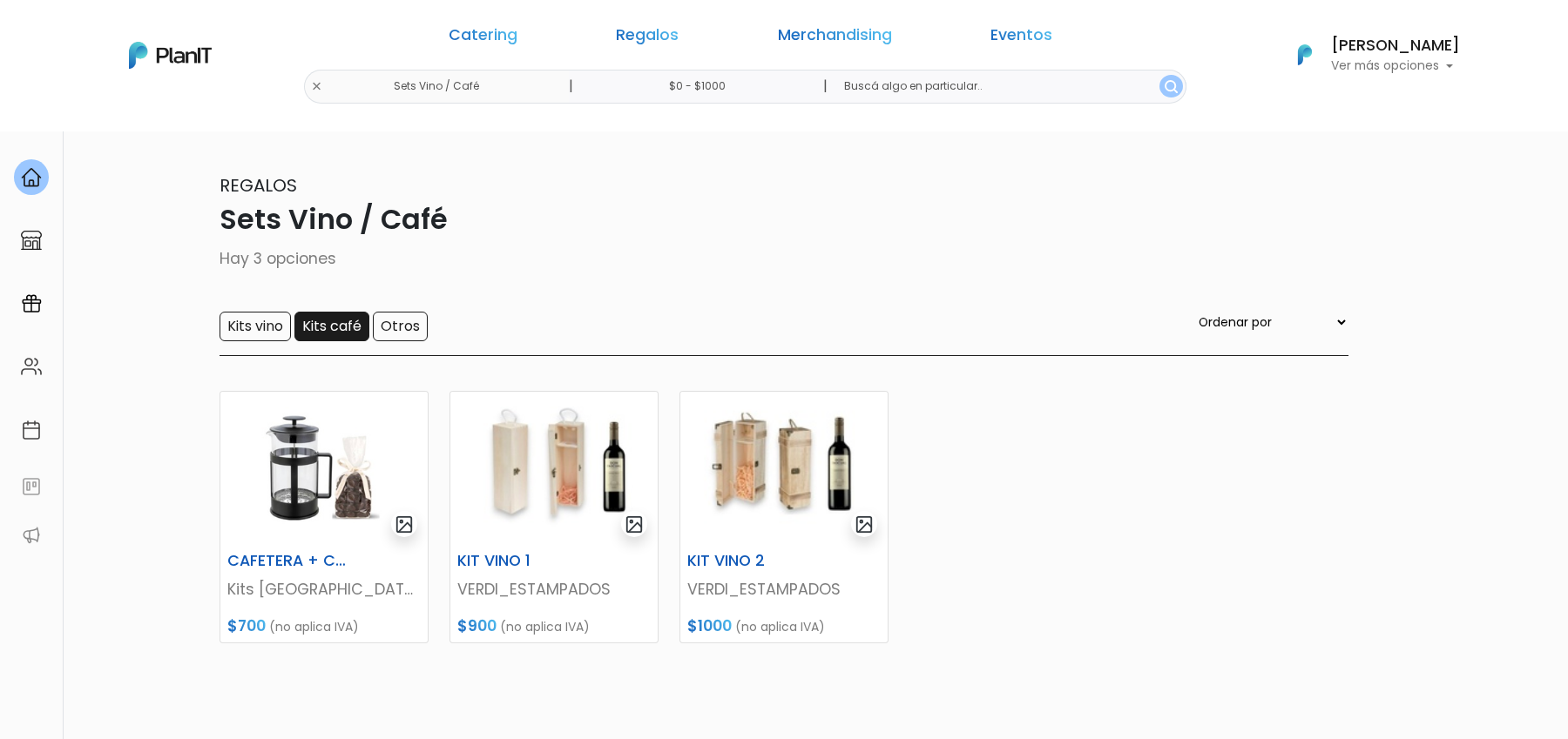
click at [319, 327] on input "Kits café" at bounding box center [332, 327] width 75 height 30
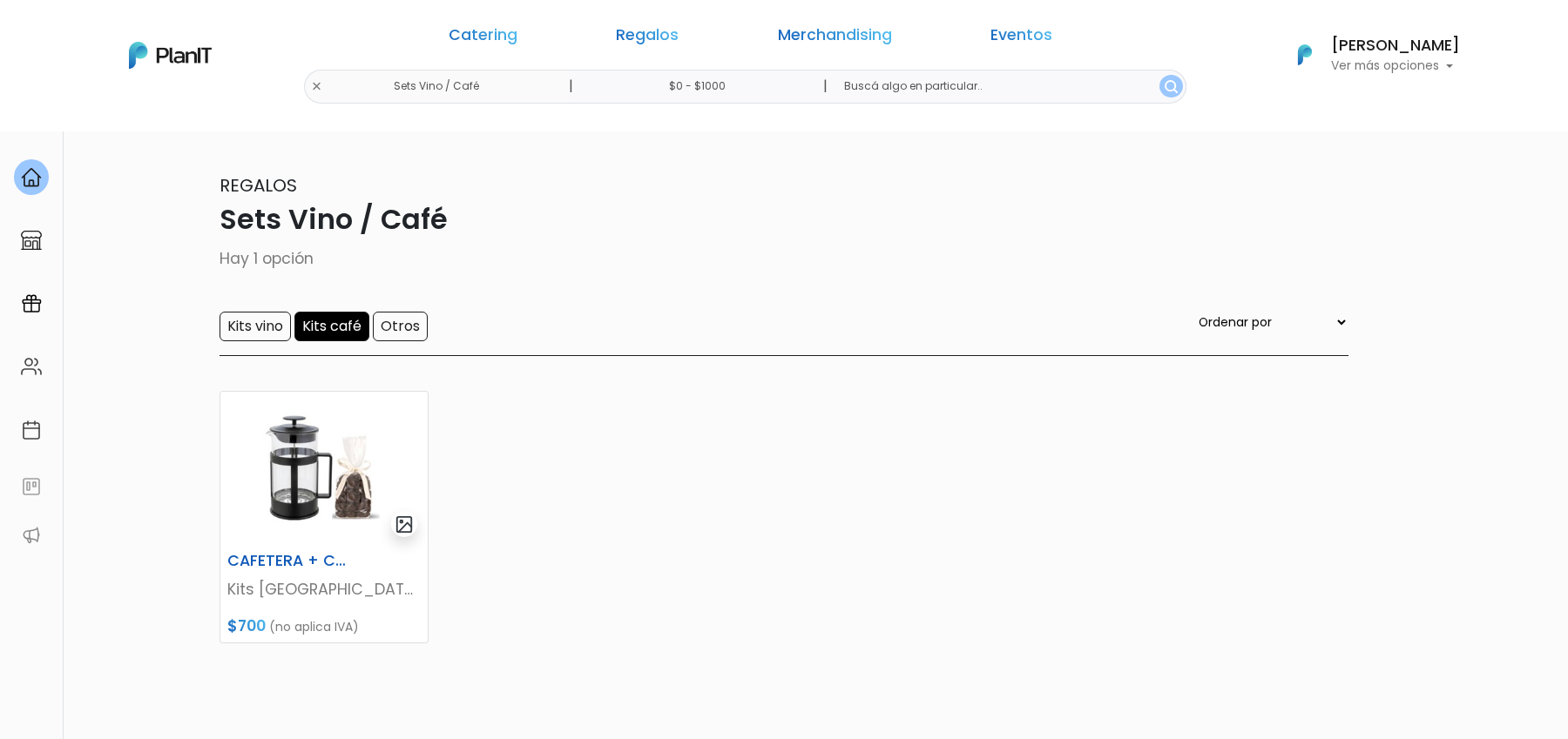
click at [319, 327] on input "Kits café" at bounding box center [332, 327] width 75 height 30
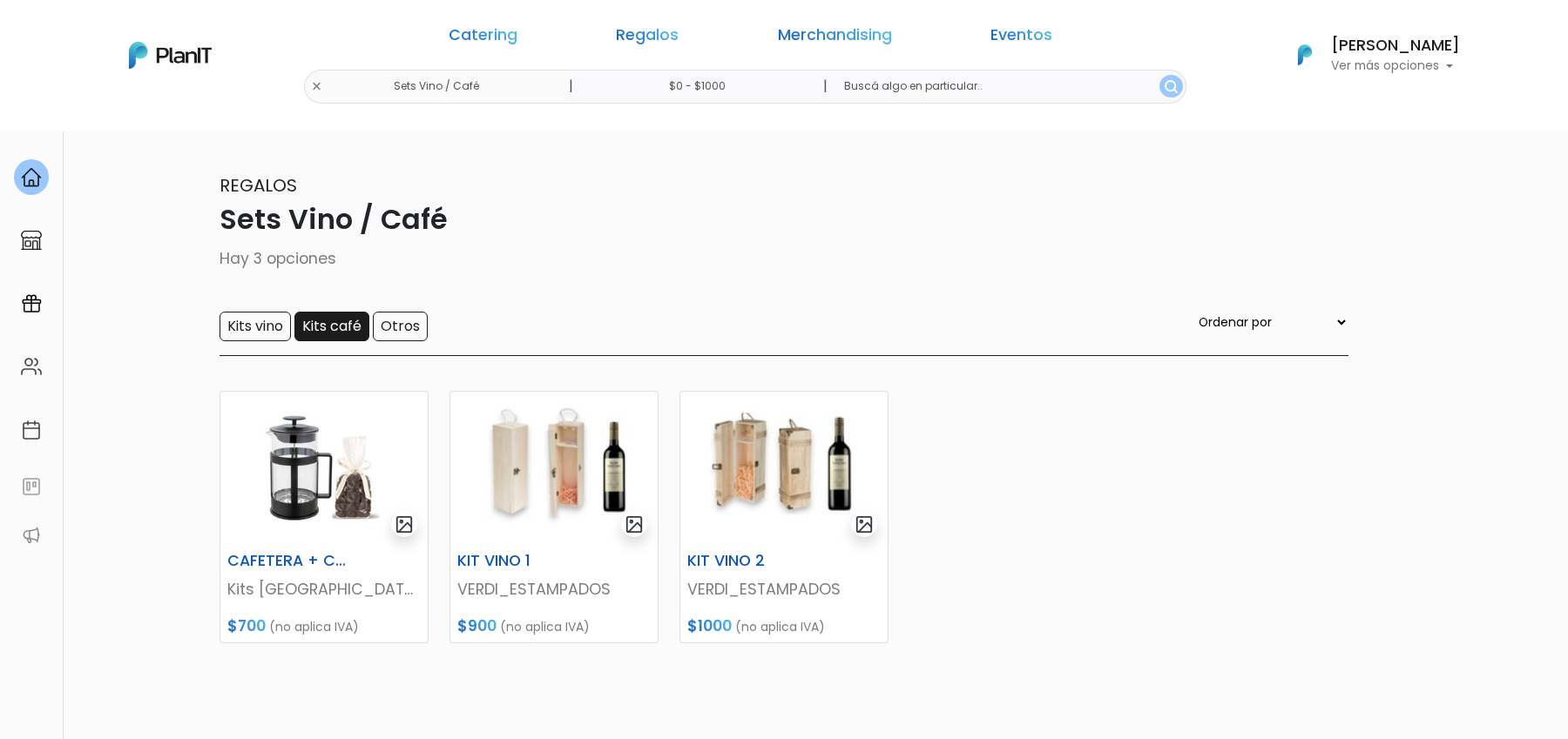
click at [326, 333] on input "Kits café" at bounding box center [332, 327] width 75 height 30
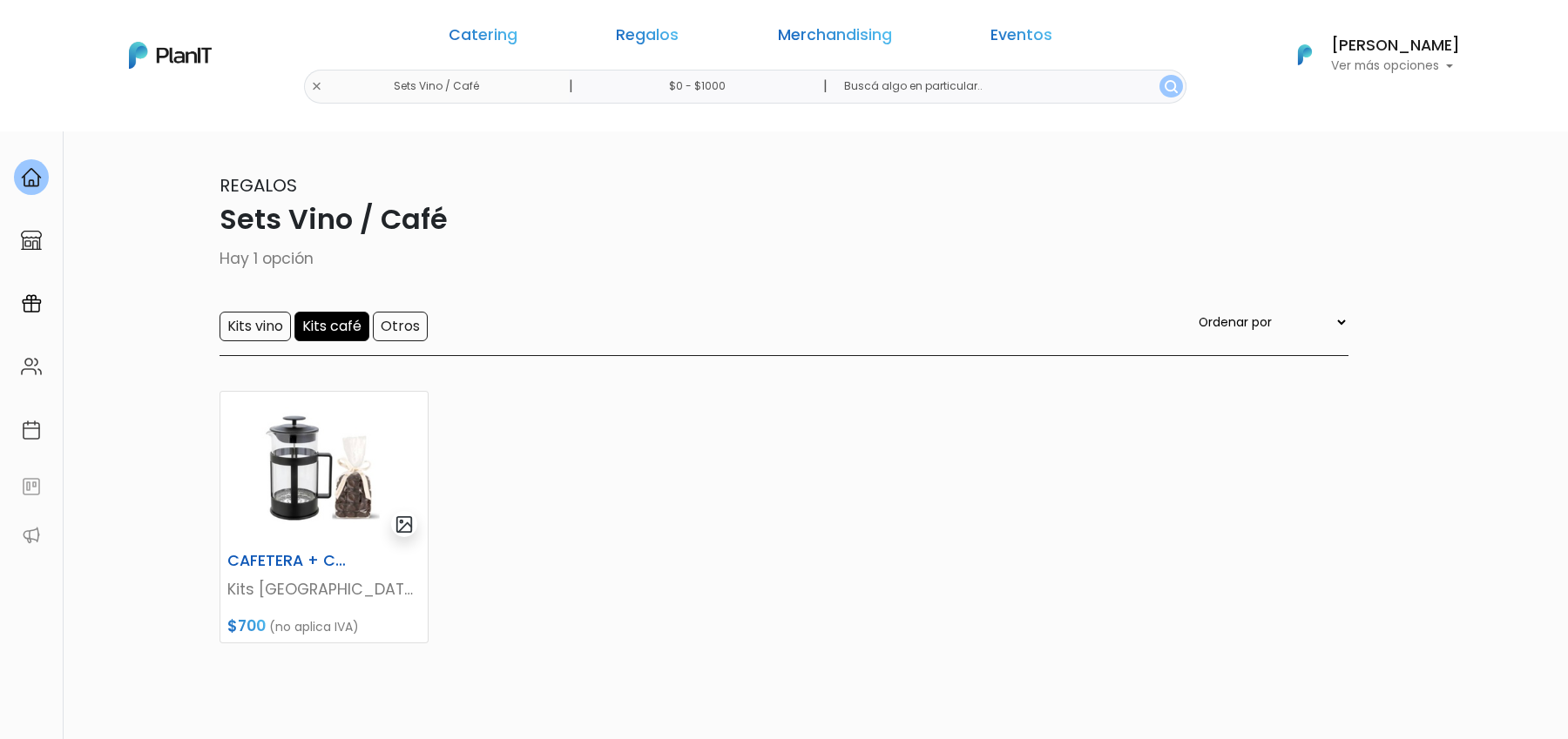
click at [326, 333] on input "Kits café" at bounding box center [332, 327] width 75 height 30
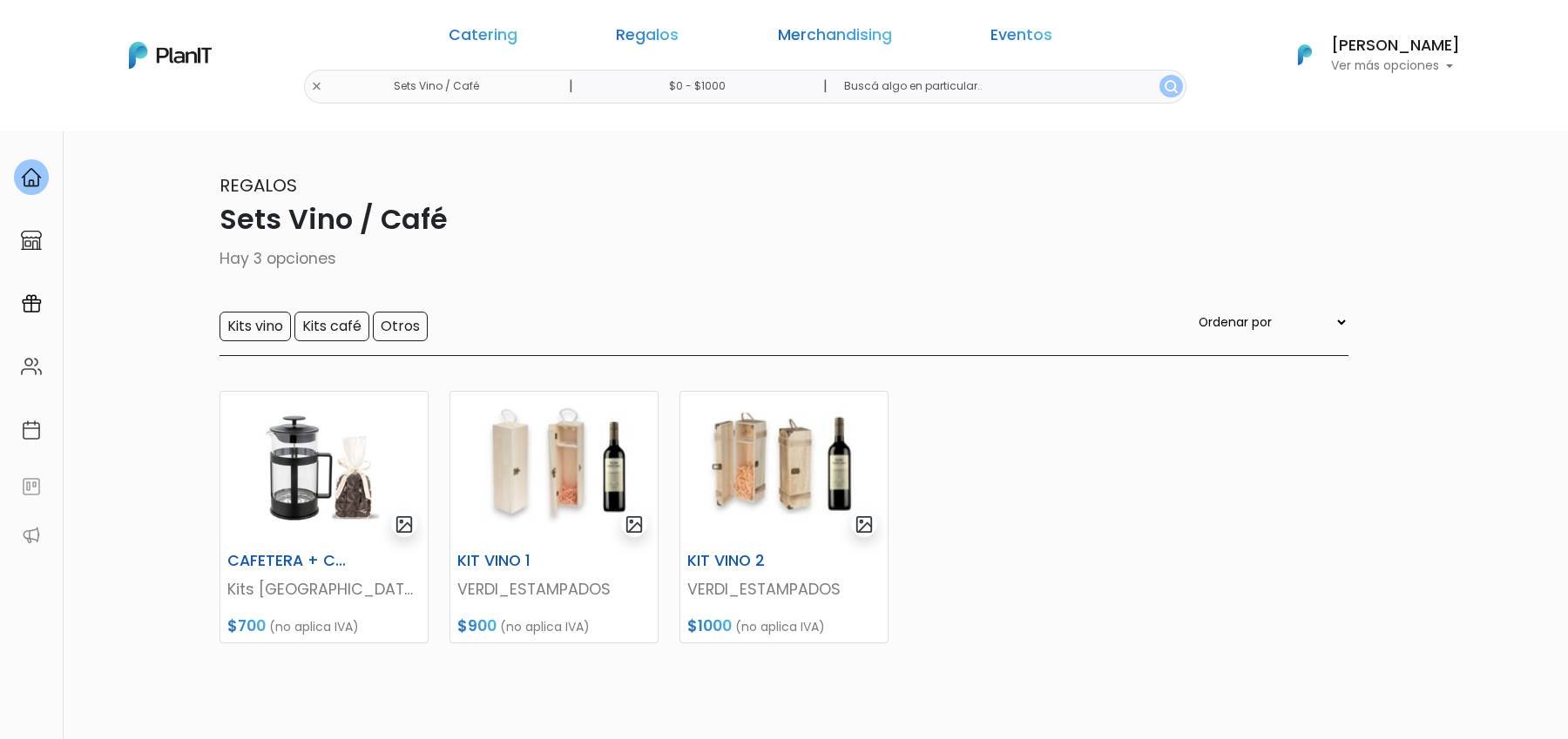
click at [731, 95] on input "$0 - $1000" at bounding box center [701, 86] width 265 height 34
drag, startPoint x: 613, startPoint y: 238, endPoint x: 831, endPoint y: 261, distance: 219.2
click at [831, 261] on div "Presupuesto Unitario El precio promedio unitario es de $1000. $3200 $0 0 : 3200…" at bounding box center [705, 210] width 312 height 130
type input "$0 - Más de $5000"
click at [1001, 98] on input "text" at bounding box center [1007, 86] width 356 height 34
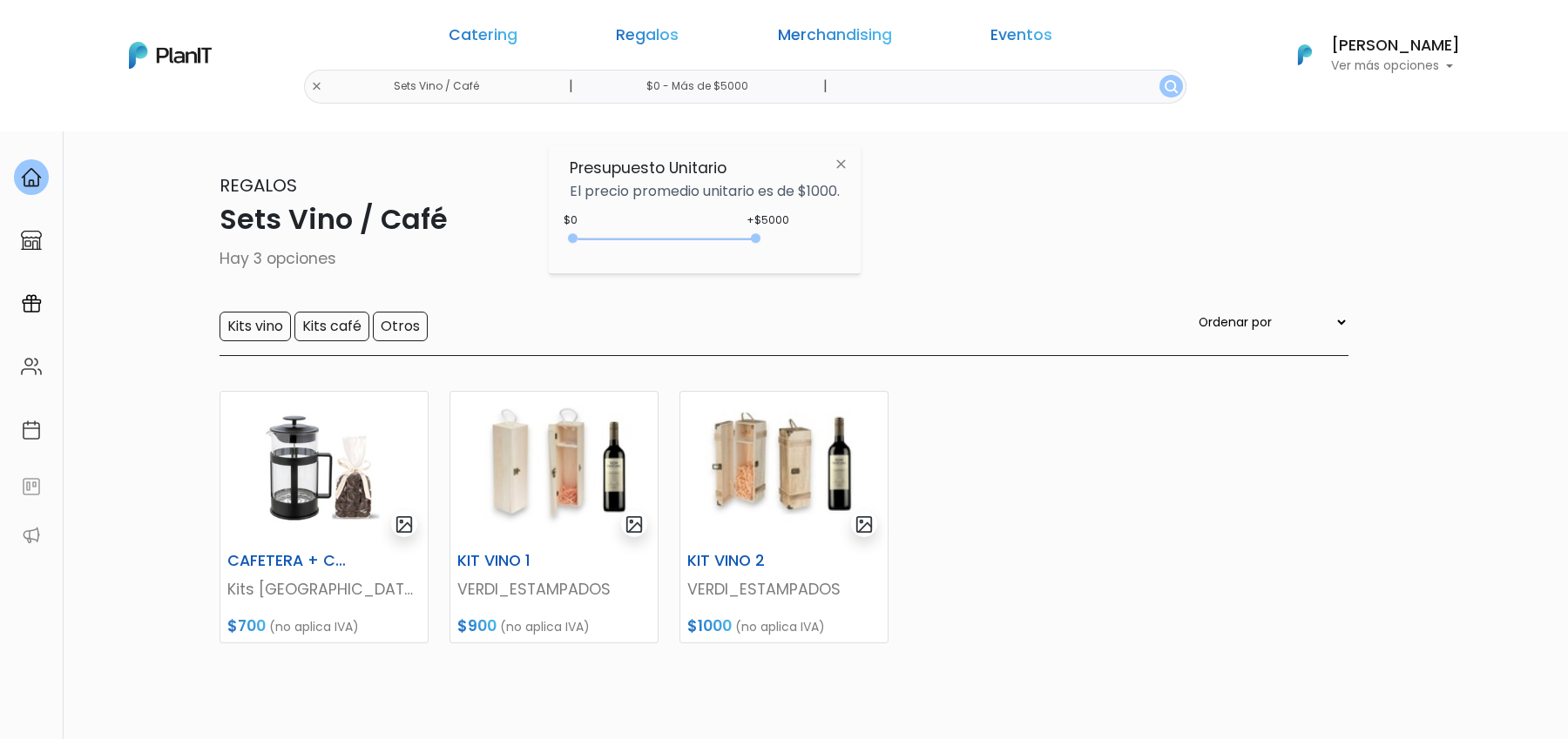
click at [1164, 91] on img "submit" at bounding box center [1171, 86] width 13 height 13
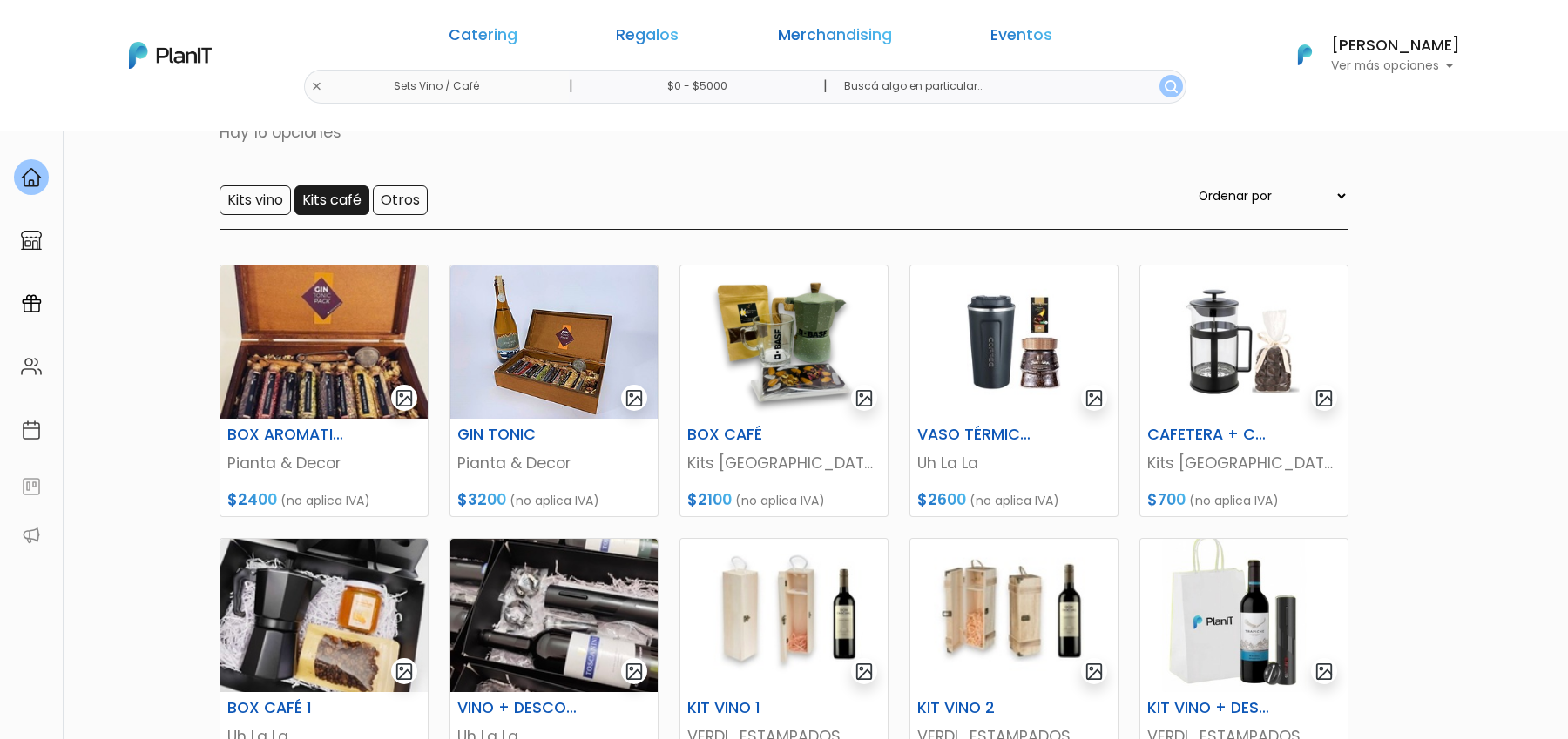
click at [328, 208] on input "Kits café" at bounding box center [332, 200] width 75 height 30
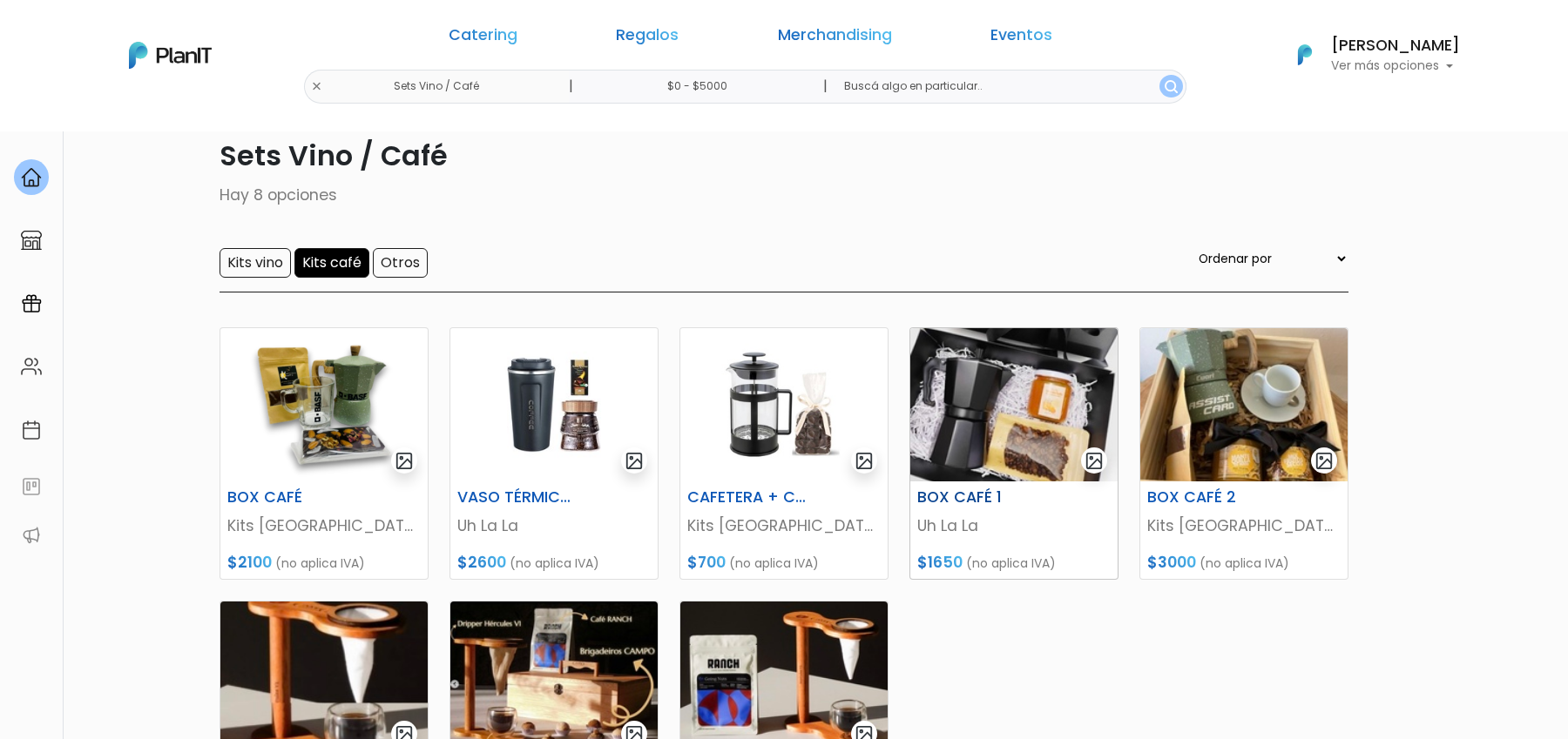
scroll to position [61, 0]
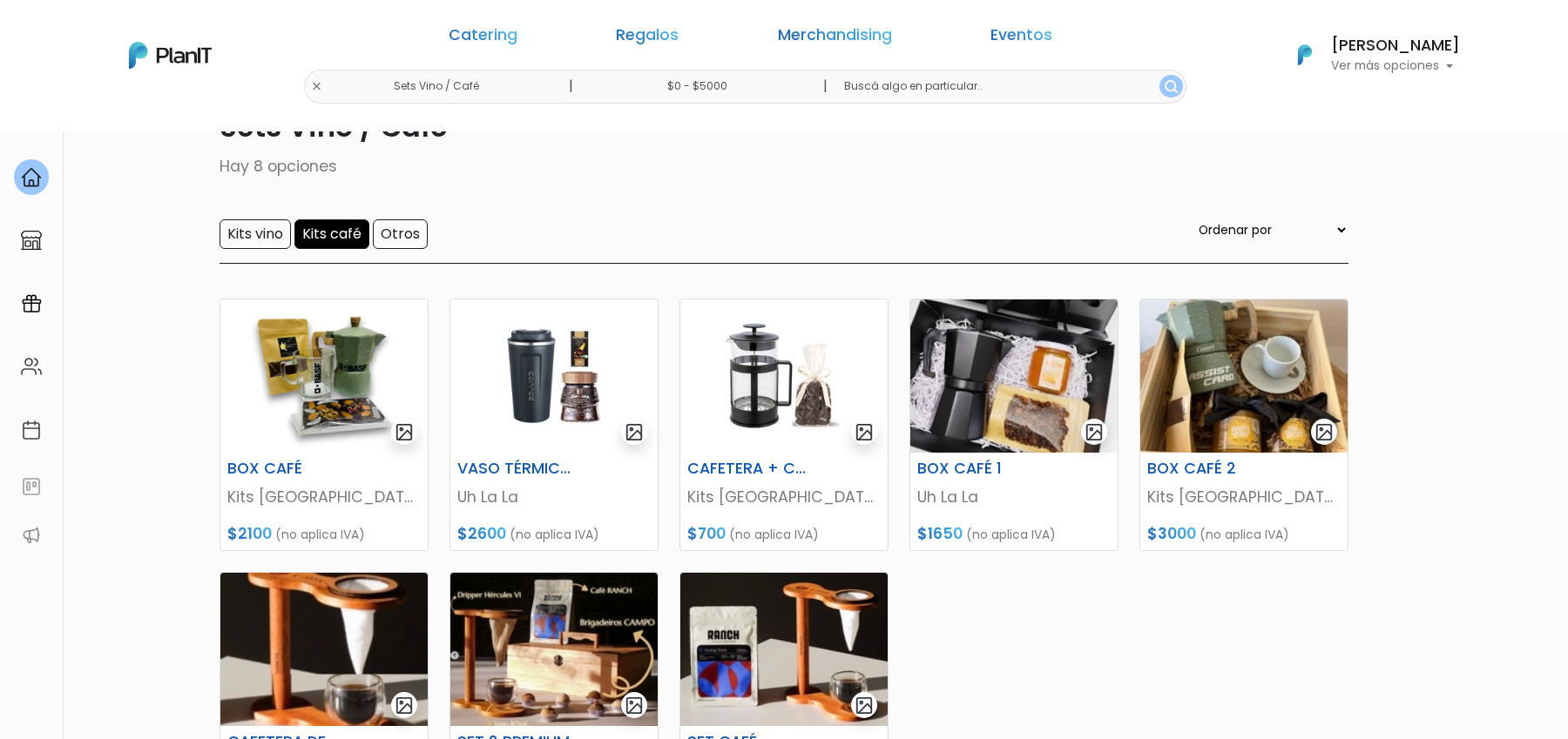
scroll to position [0, 0]
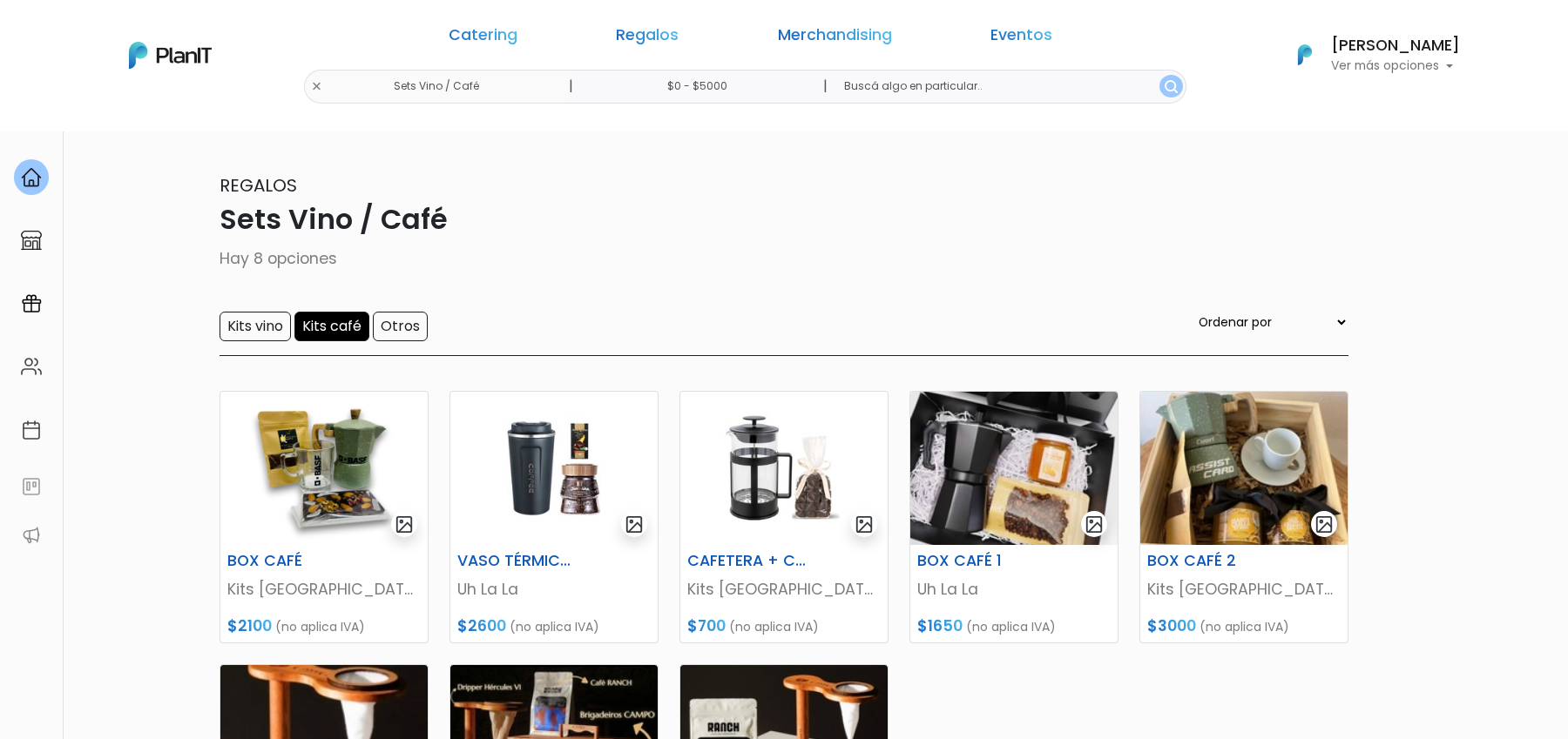
click at [350, 331] on input "Kits café" at bounding box center [332, 327] width 75 height 30
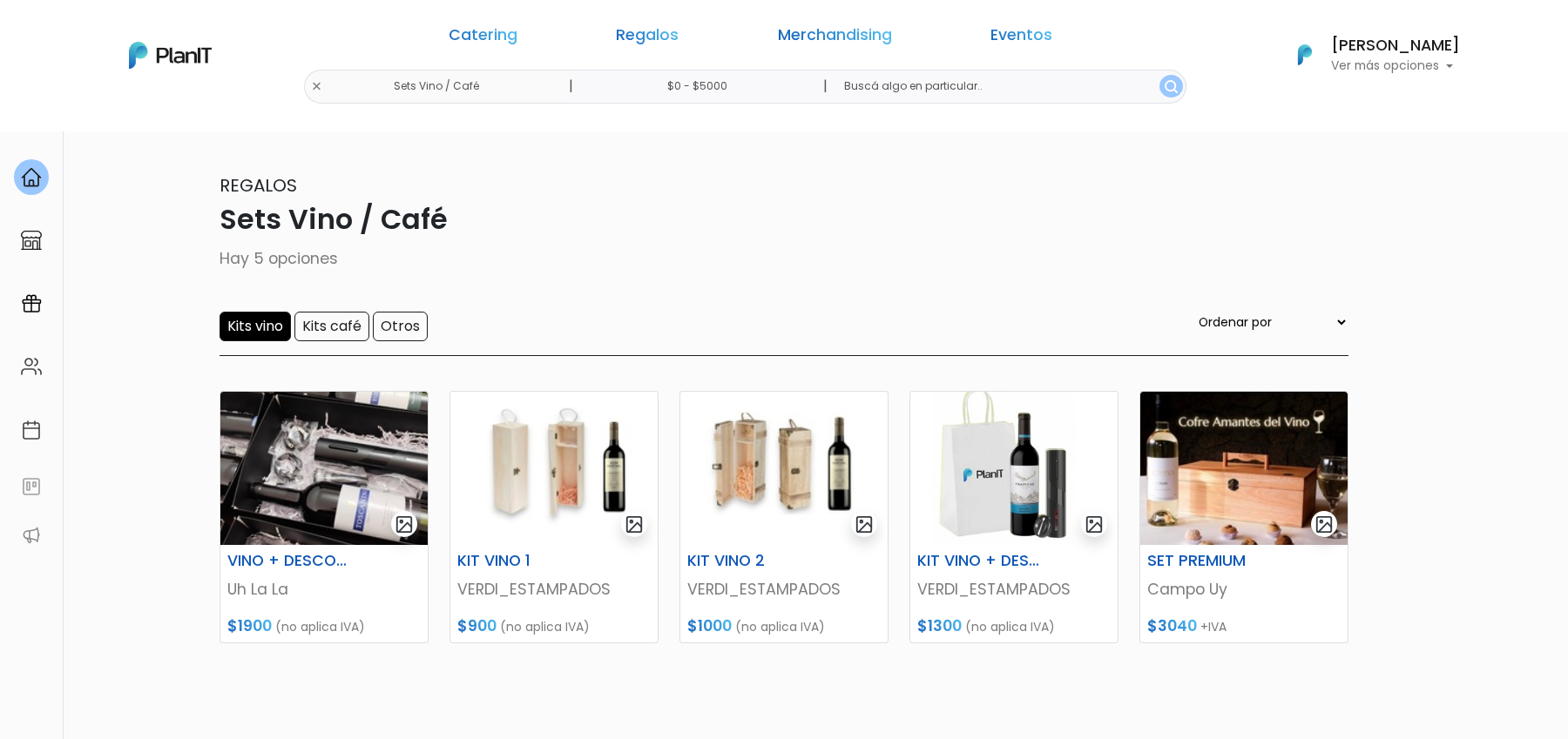
click at [269, 327] on input "Kits vino" at bounding box center [256, 327] width 71 height 30
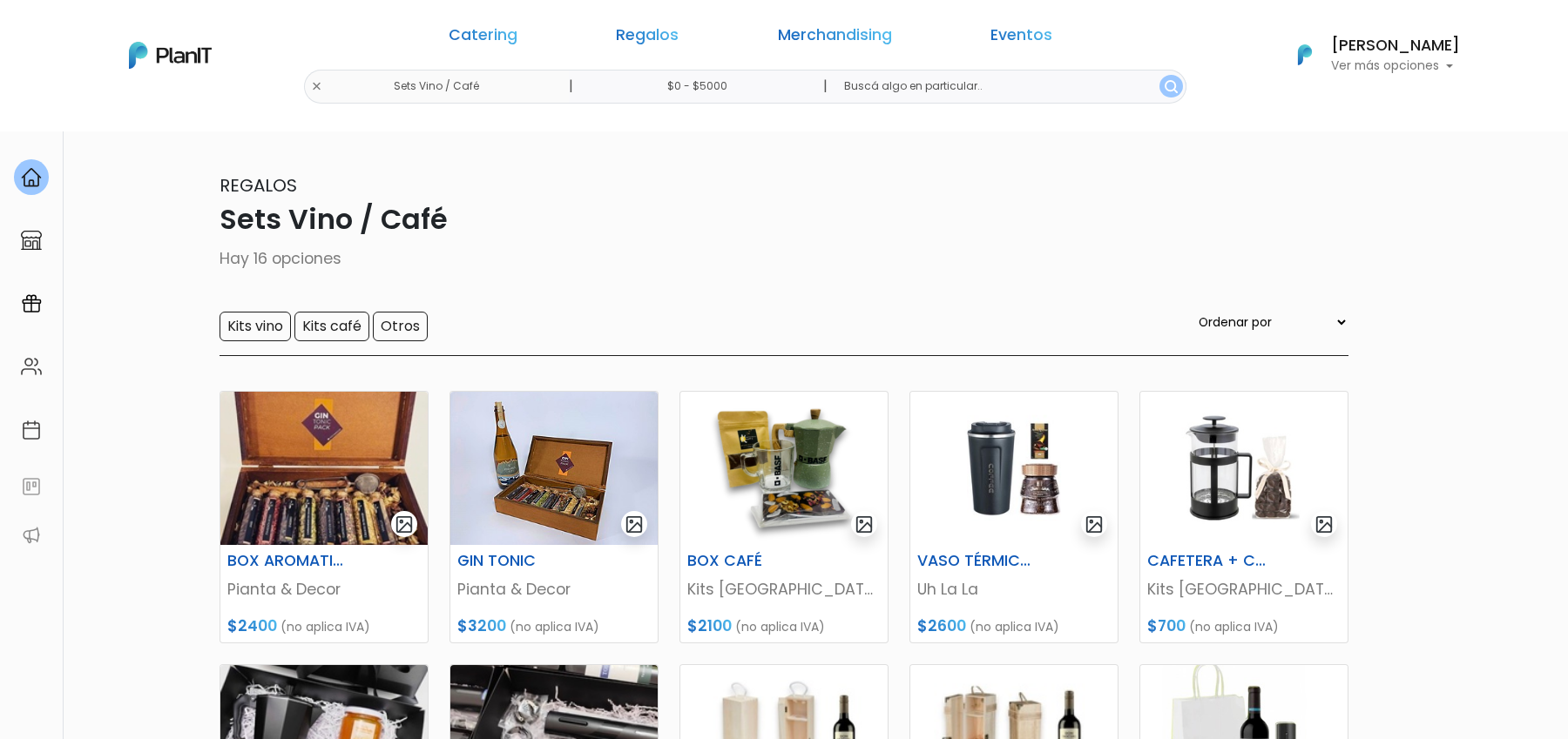
click at [397, 327] on input "Otros" at bounding box center [400, 327] width 54 height 30
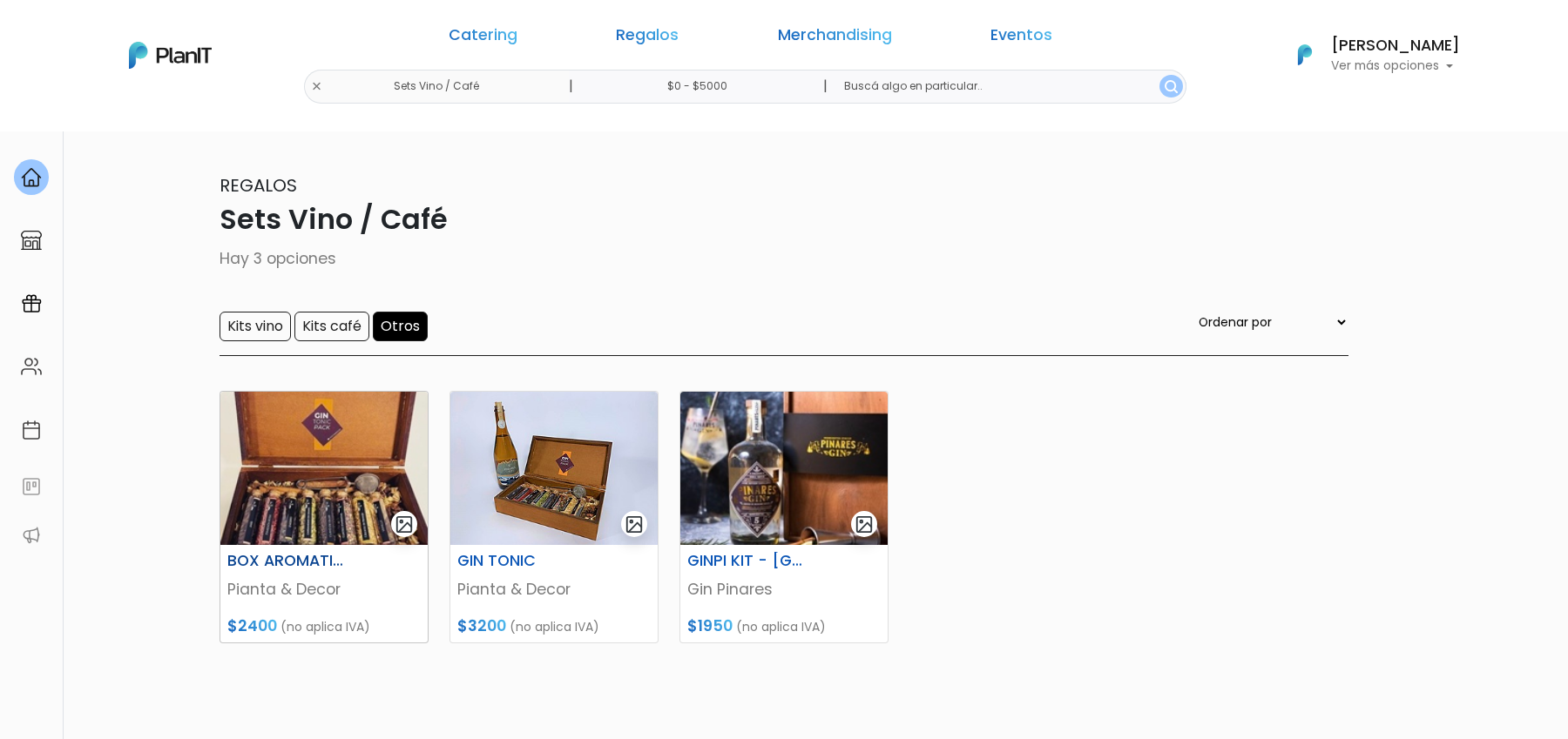
click at [315, 531] on img at bounding box center [324, 468] width 208 height 153
click at [674, 40] on link "Regalos" at bounding box center [646, 38] width 63 height 21
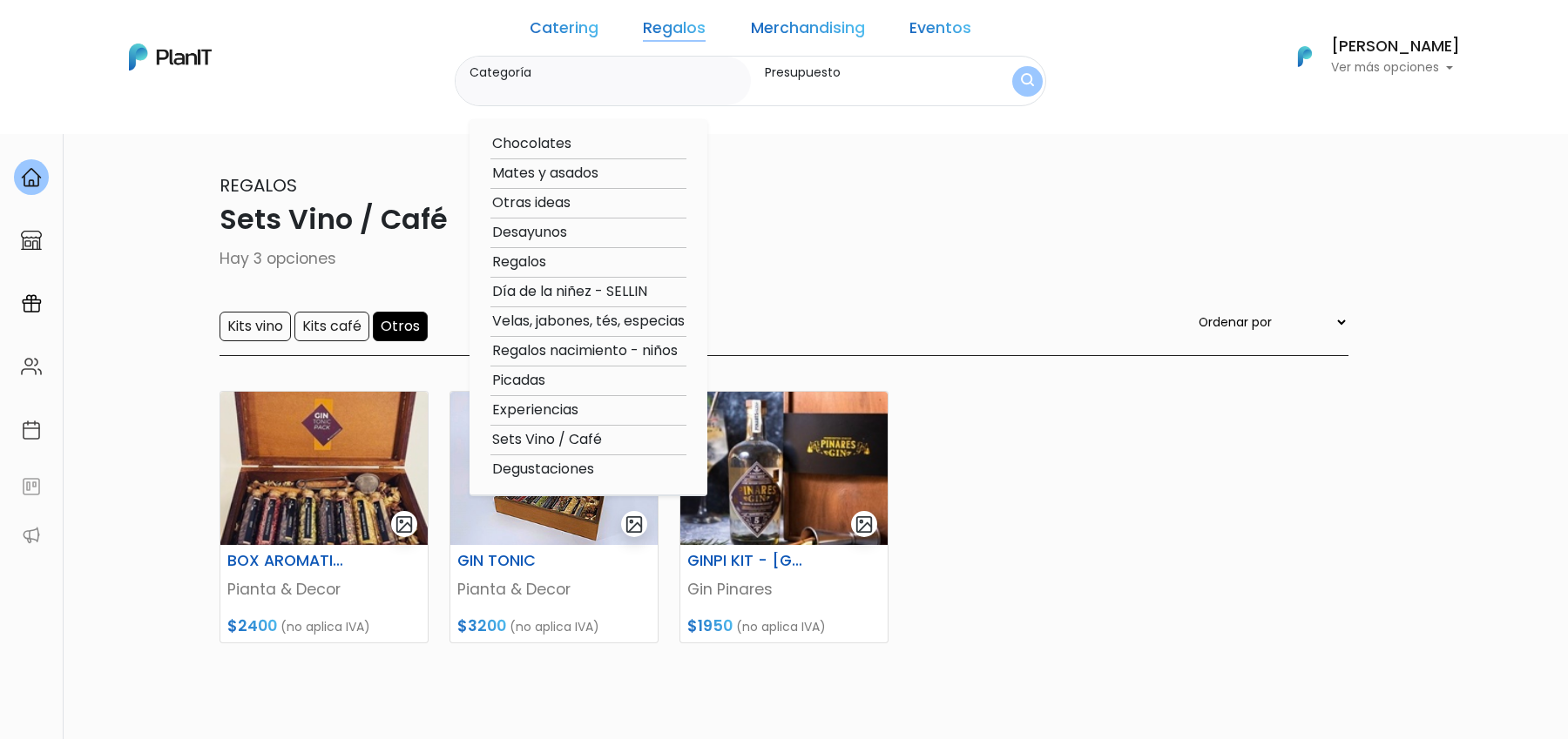
click at [565, 199] on option "Otras ideas" at bounding box center [588, 203] width 196 height 22
type input "Otras ideas"
type input "$0 - Más de $5000"
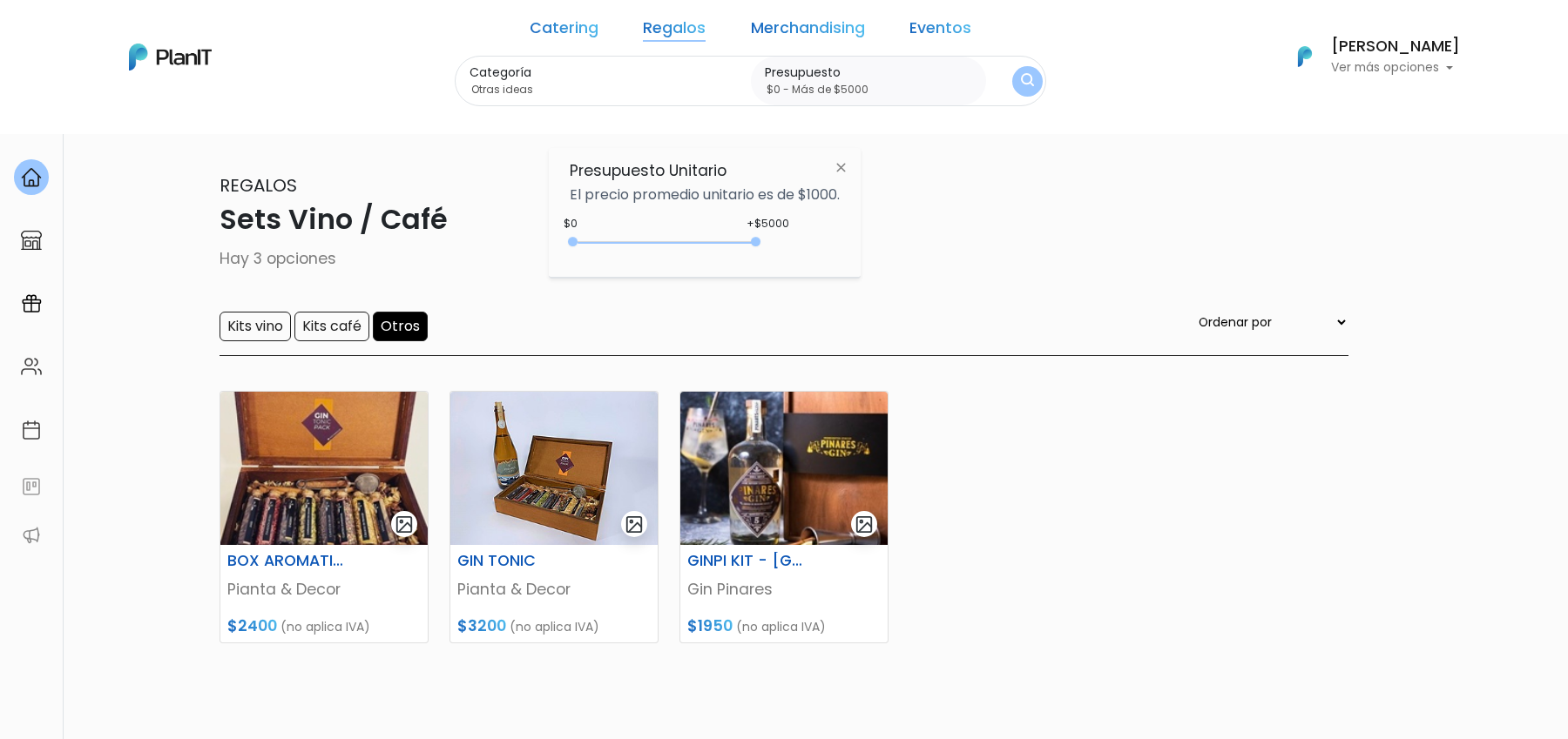
click at [1020, 78] on img "submit" at bounding box center [1027, 82] width 13 height 17
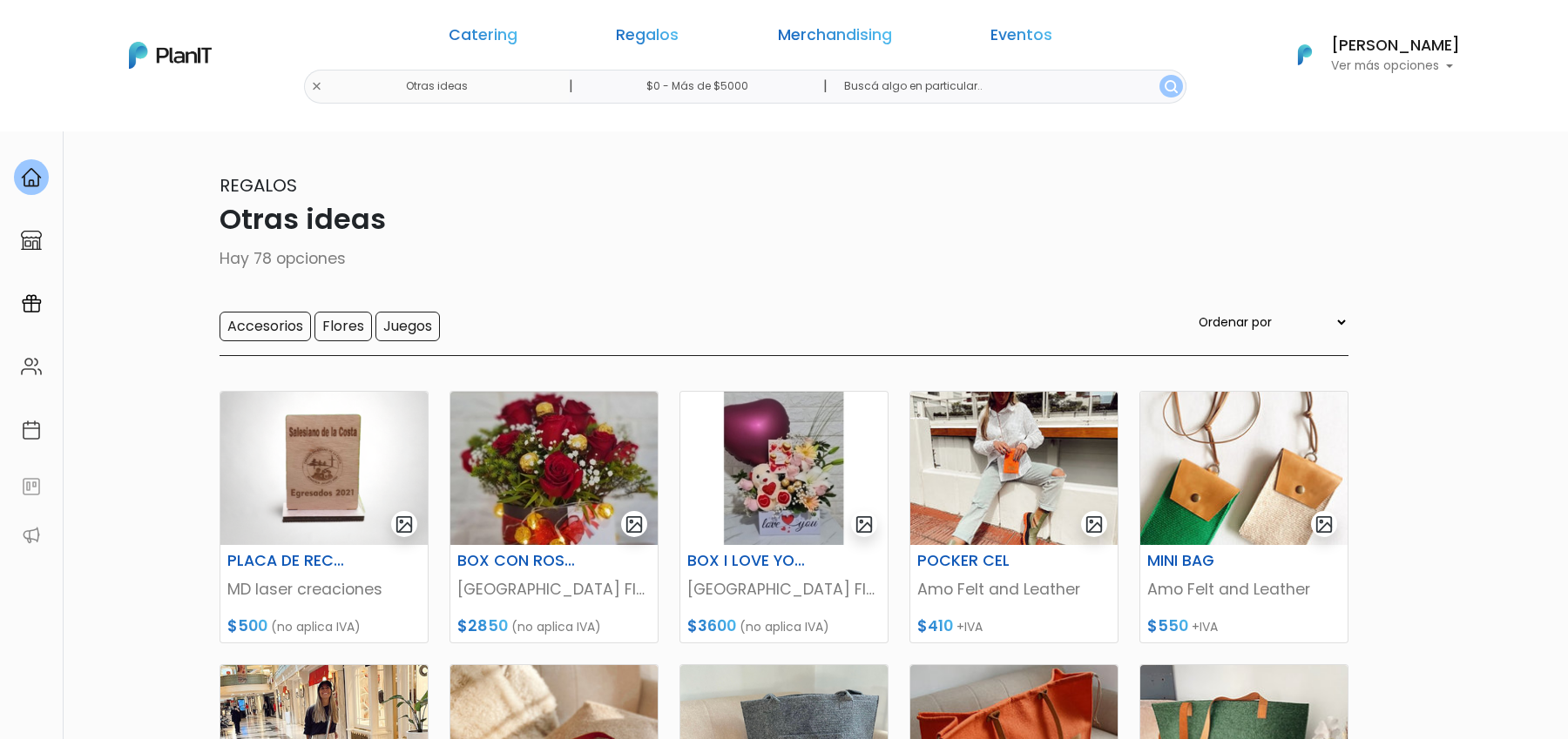
scroll to position [568, 0]
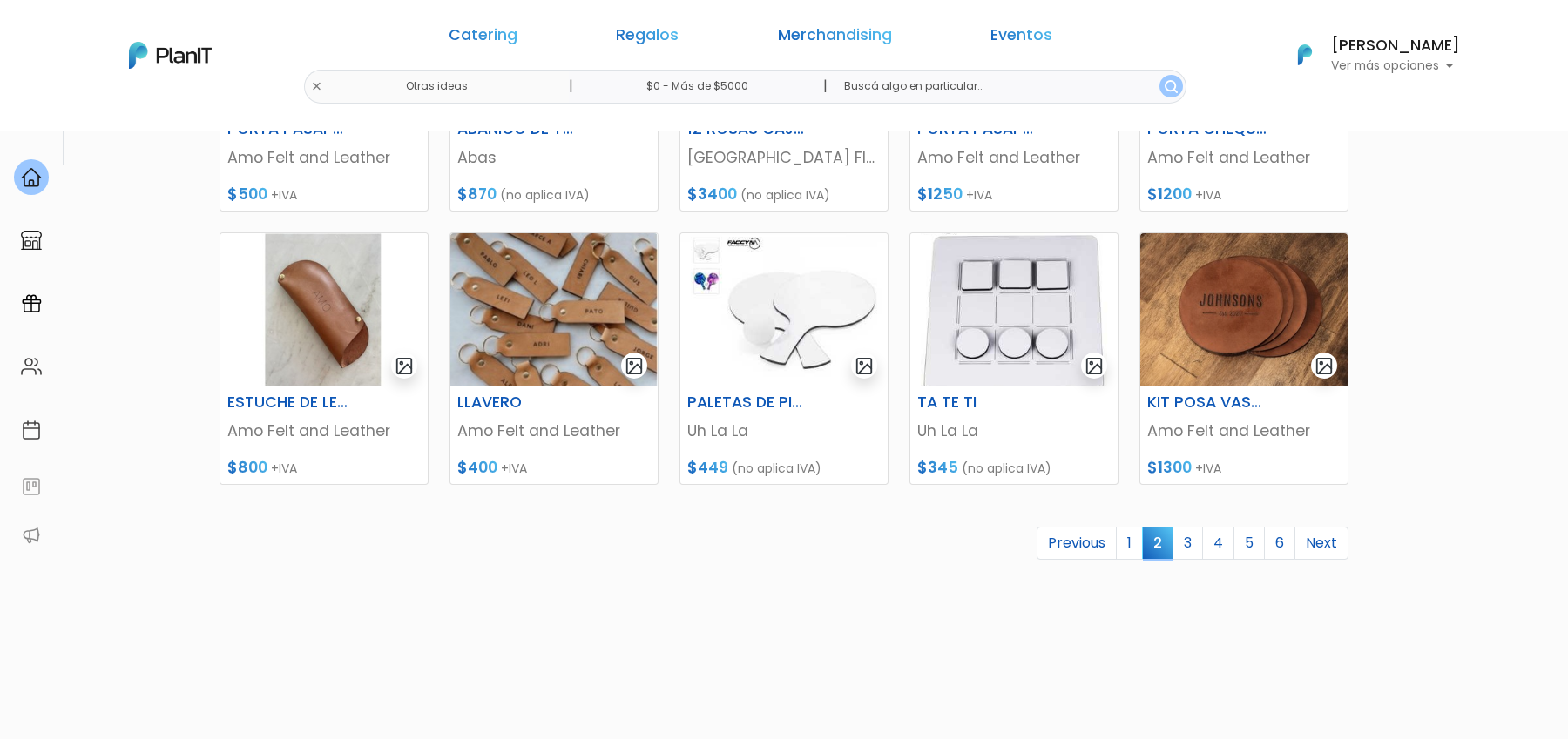
scroll to position [707, 0]
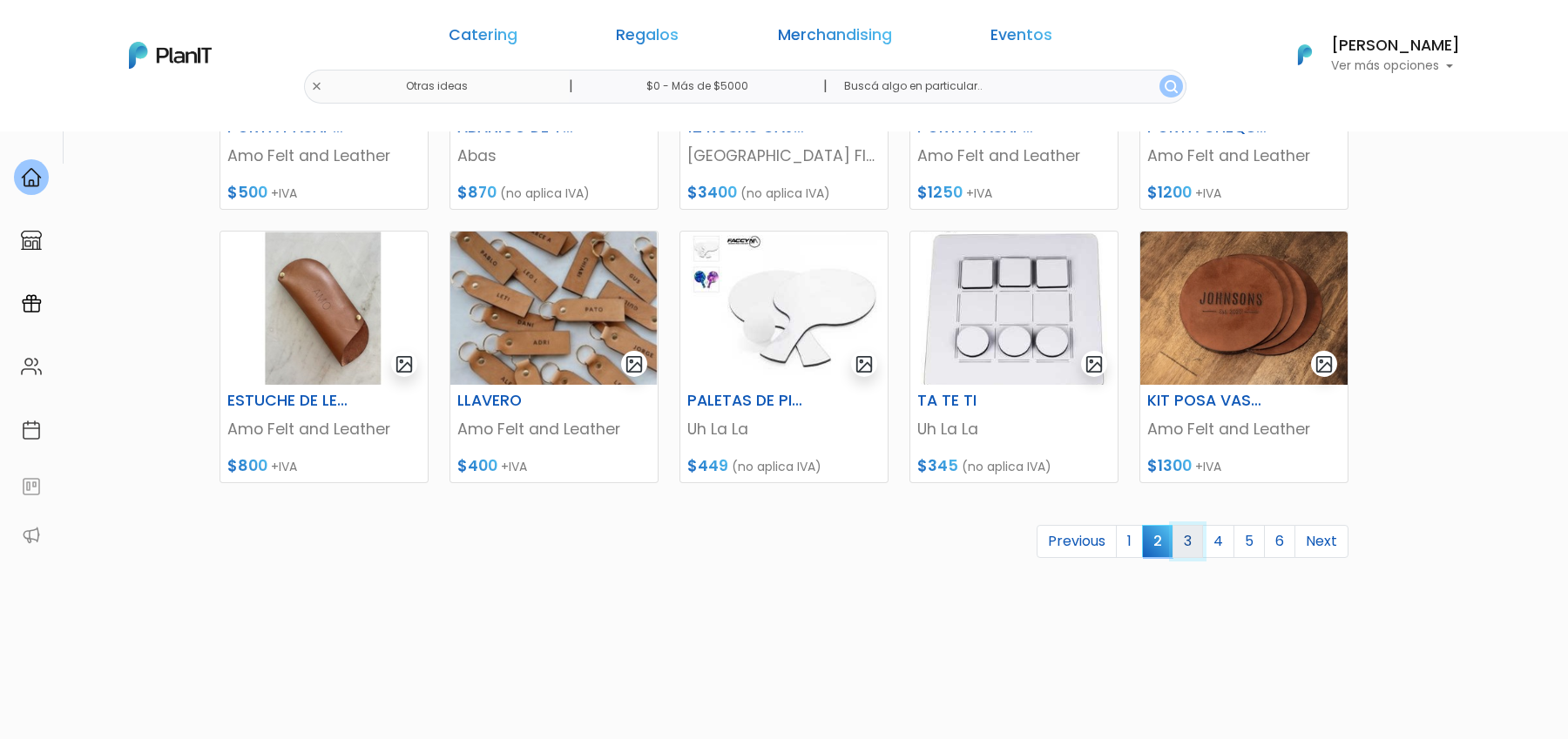
click at [1189, 526] on link "3" at bounding box center [1188, 541] width 30 height 33
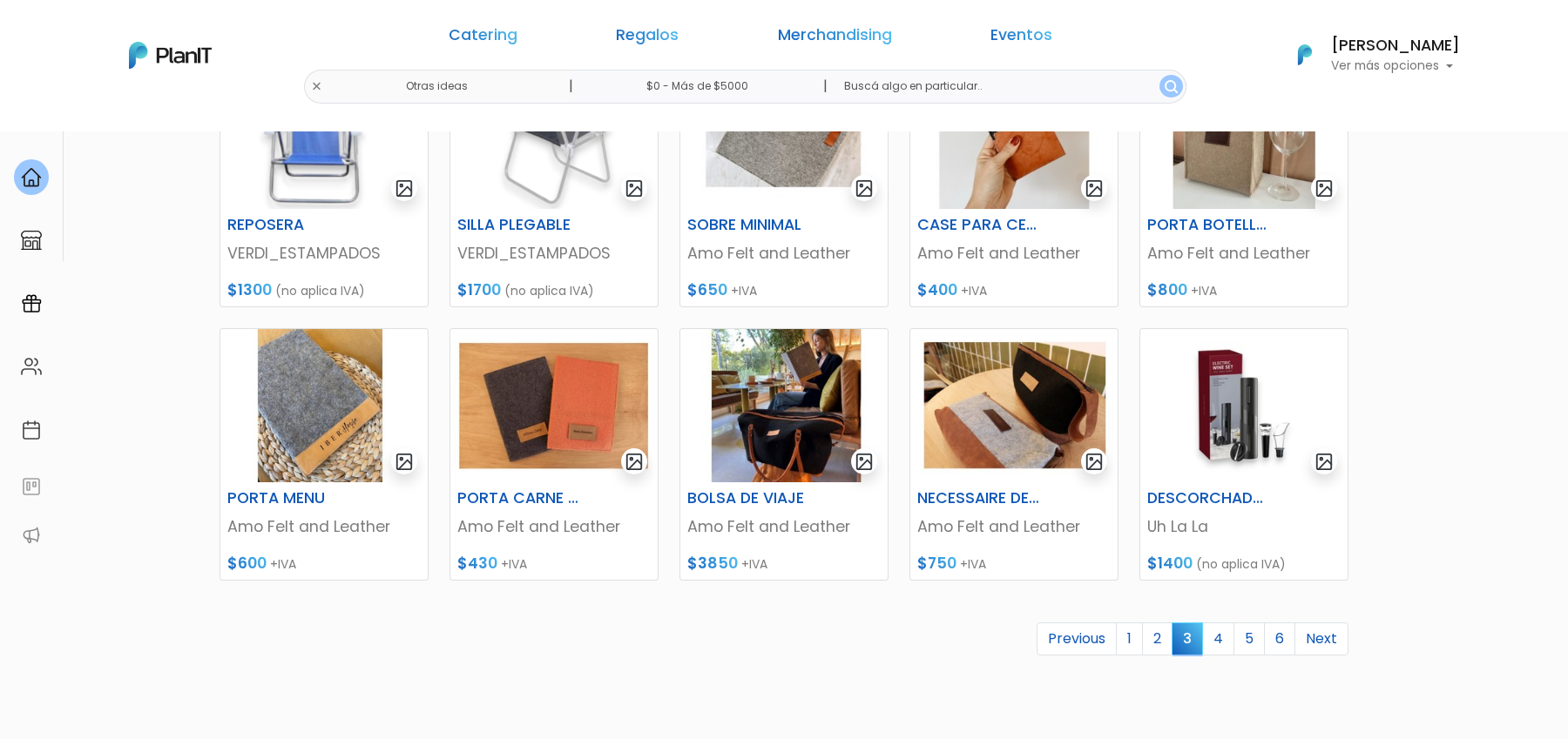
scroll to position [632, 0]
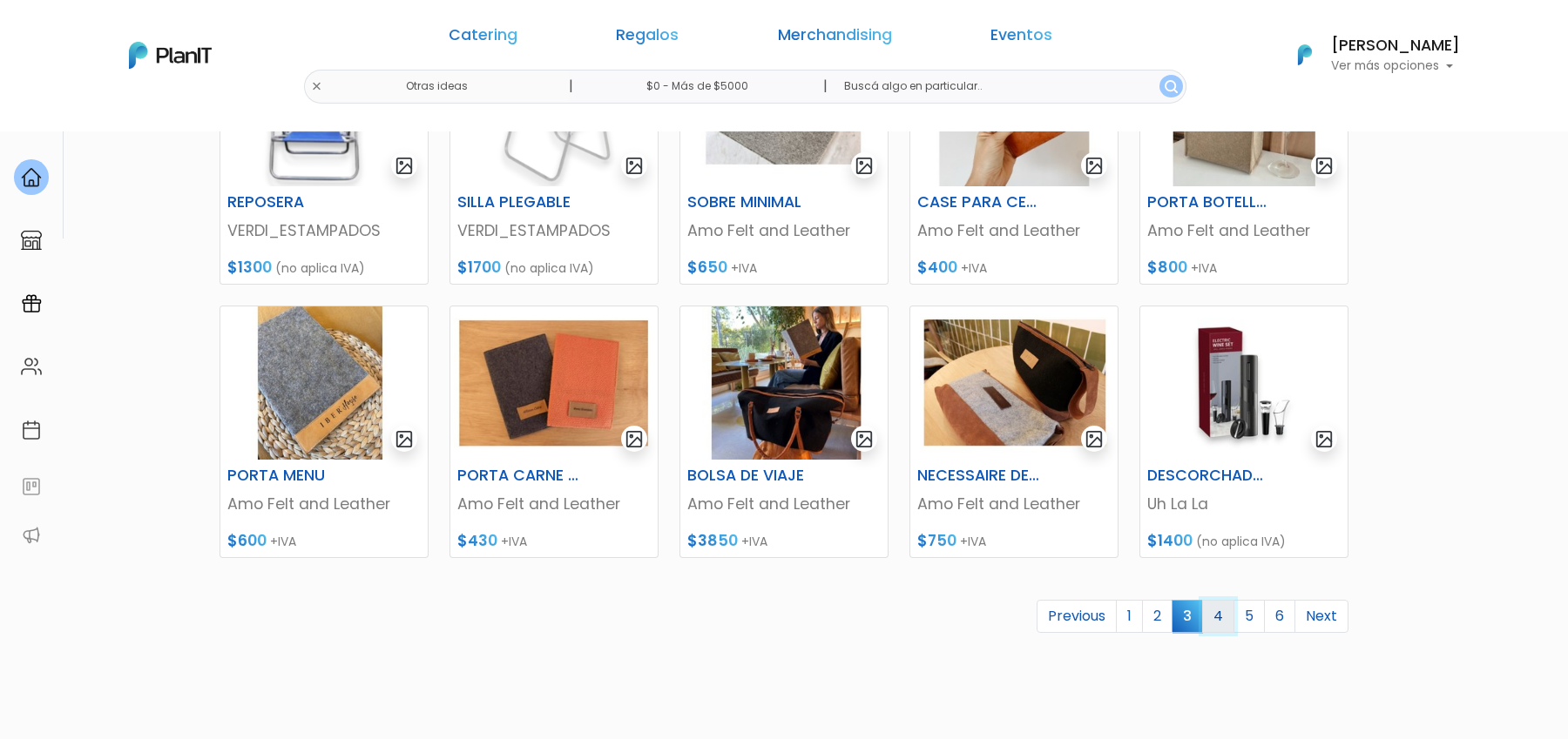
click at [1223, 624] on link "4" at bounding box center [1218, 616] width 32 height 33
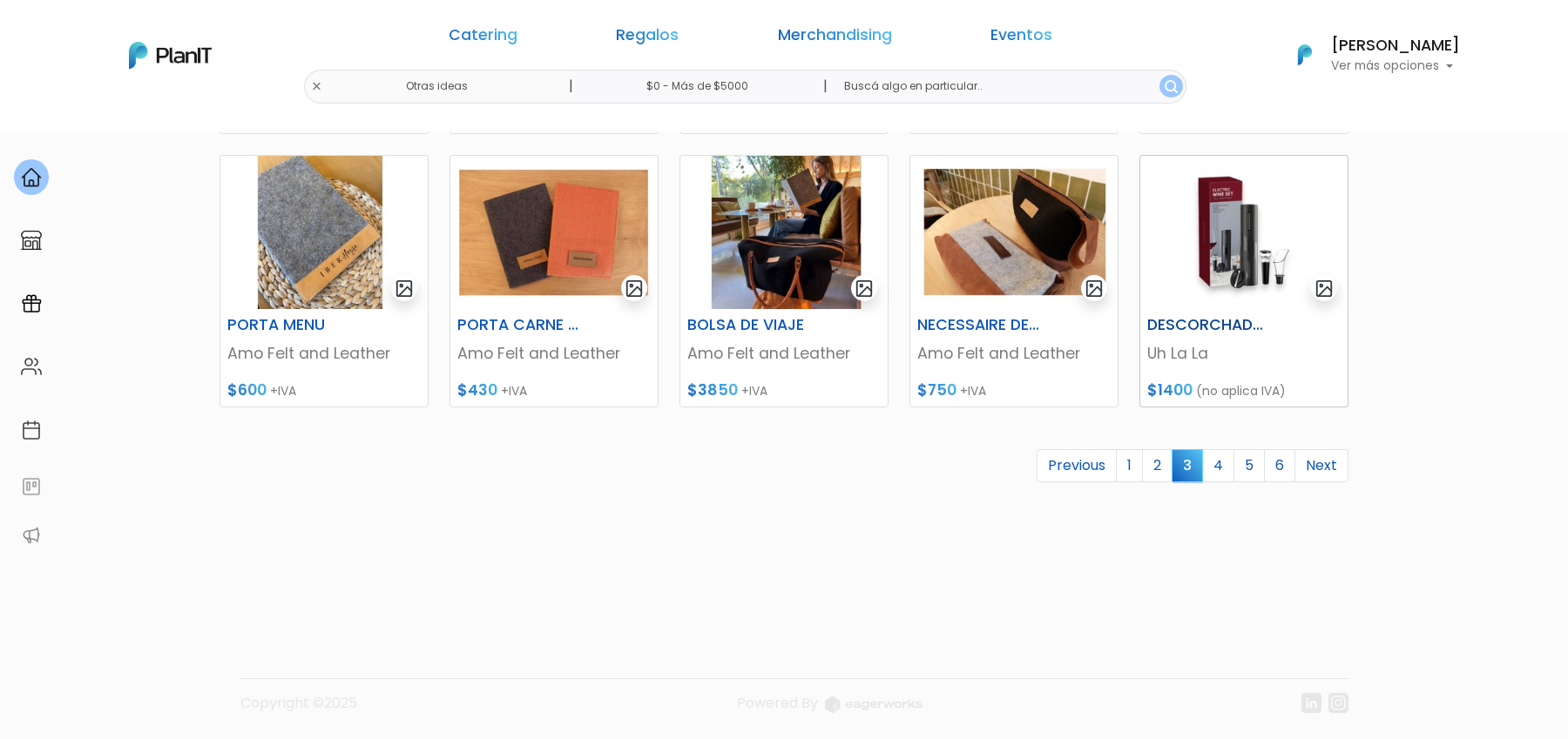
click at [1248, 271] on img at bounding box center [1243, 232] width 208 height 153
click at [1213, 474] on link "4" at bounding box center [1218, 465] width 32 height 33
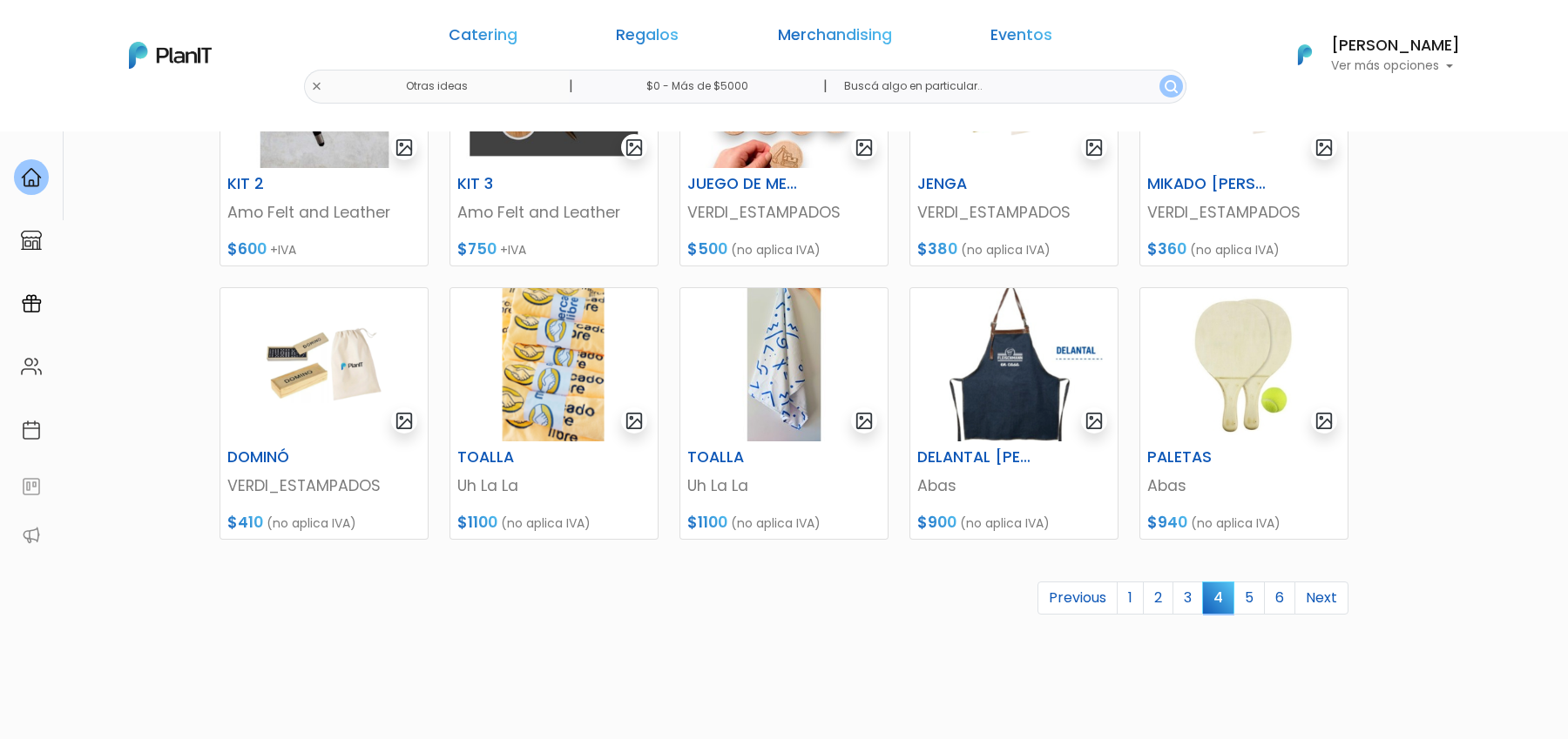
scroll to position [667, 0]
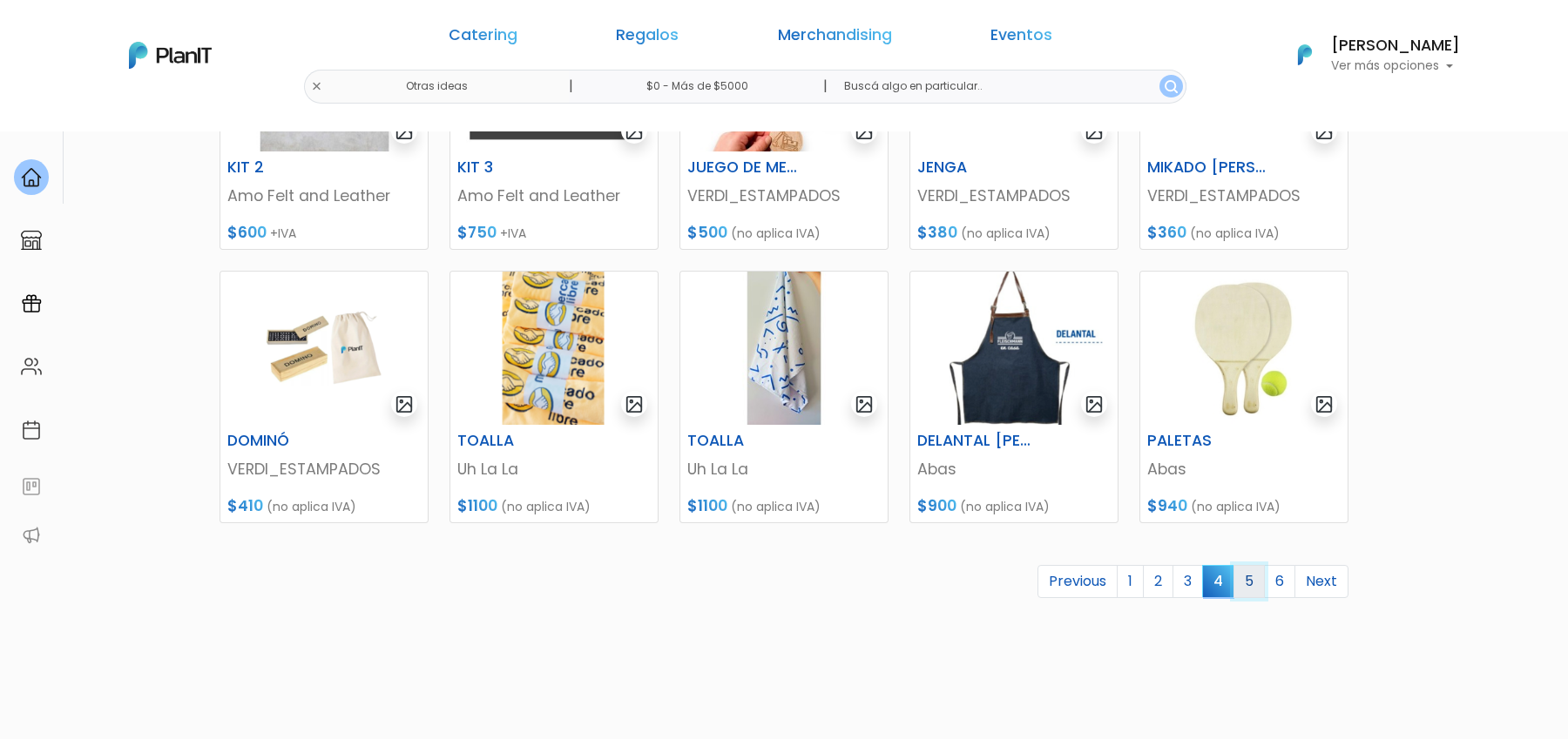
click at [1263, 589] on link "5" at bounding box center [1249, 581] width 31 height 33
click at [1256, 582] on link "5" at bounding box center [1249, 581] width 31 height 33
